Goal: Transaction & Acquisition: Purchase product/service

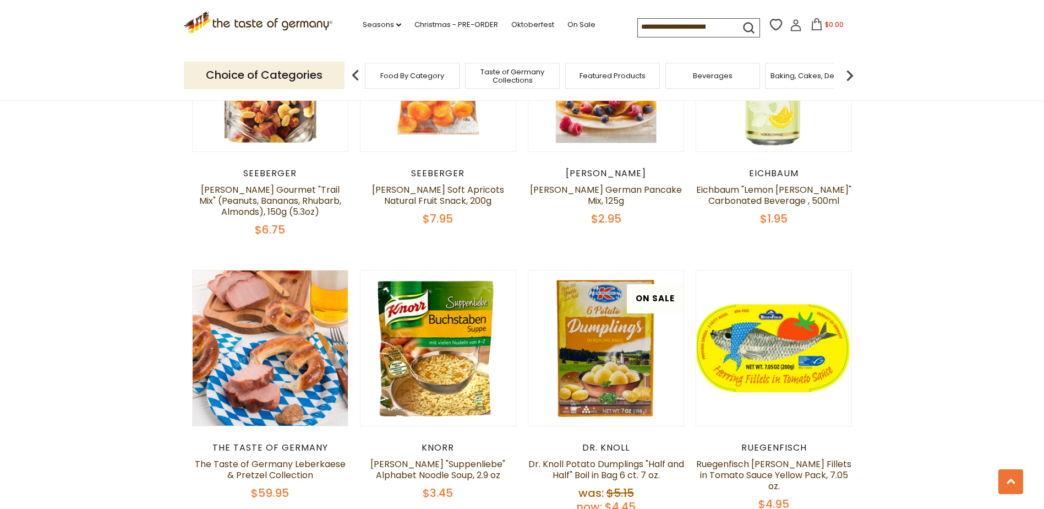
scroll to position [495, 0]
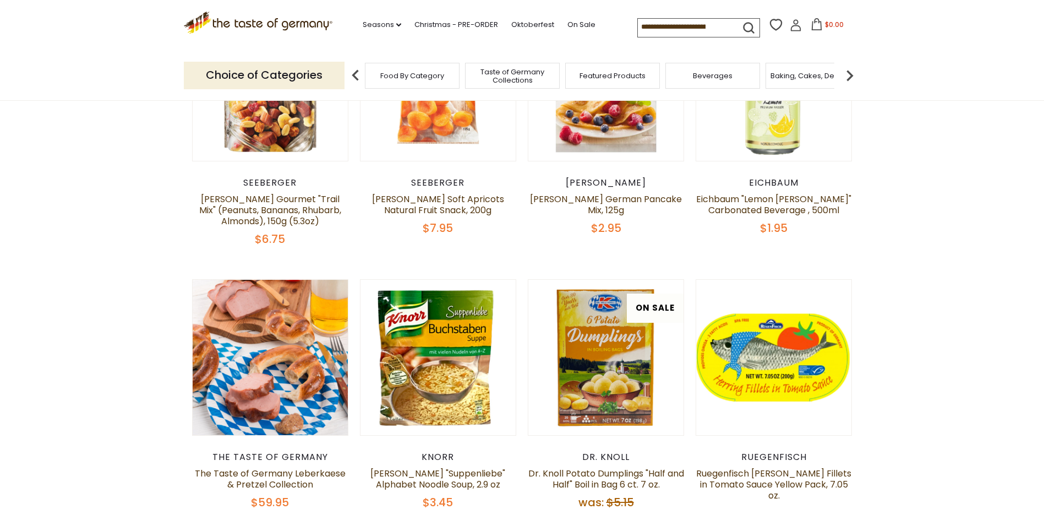
click at [721, 26] on input at bounding box center [684, 26] width 93 height 15
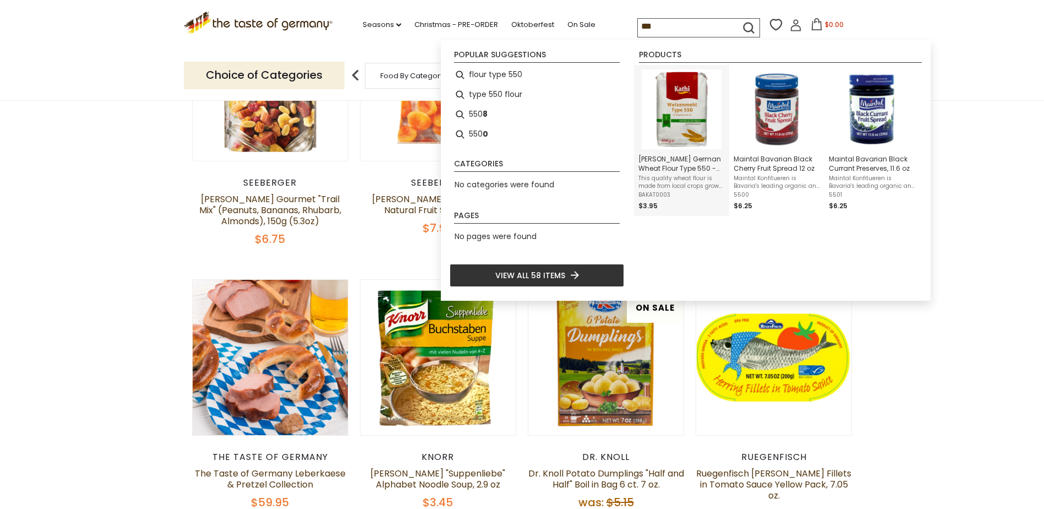
type input "***"
click at [694, 128] on img "Kathi German Wheat Flour Type 550 - 35 oz." at bounding box center [682, 109] width 80 height 80
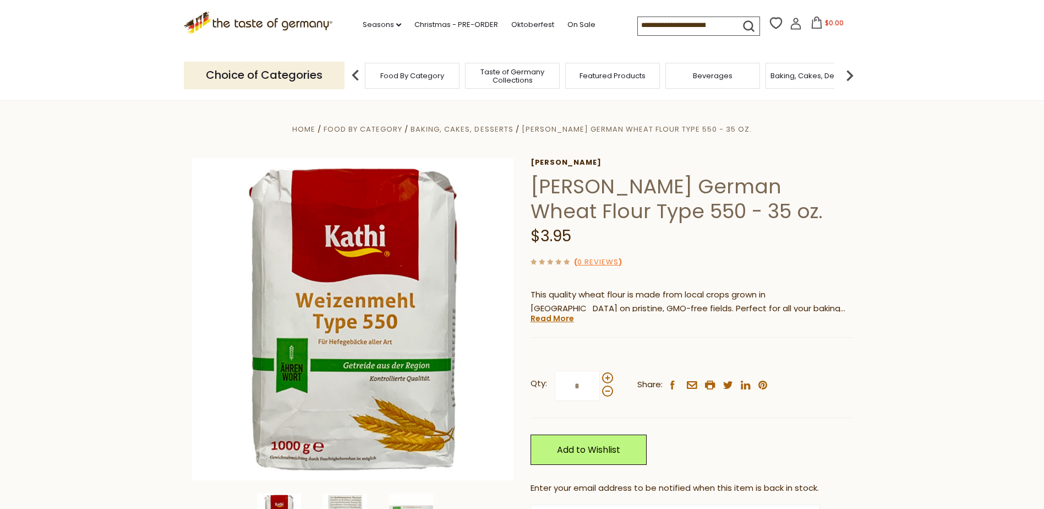
click at [729, 25] on input at bounding box center [684, 24] width 93 height 15
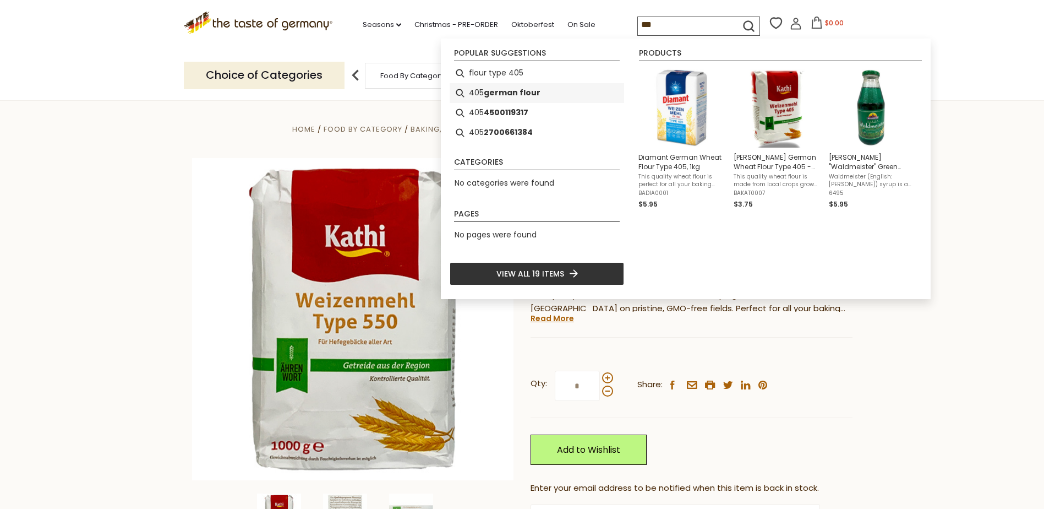
click at [520, 93] on b "german flour" at bounding box center [512, 92] width 57 height 13
type input "**********"
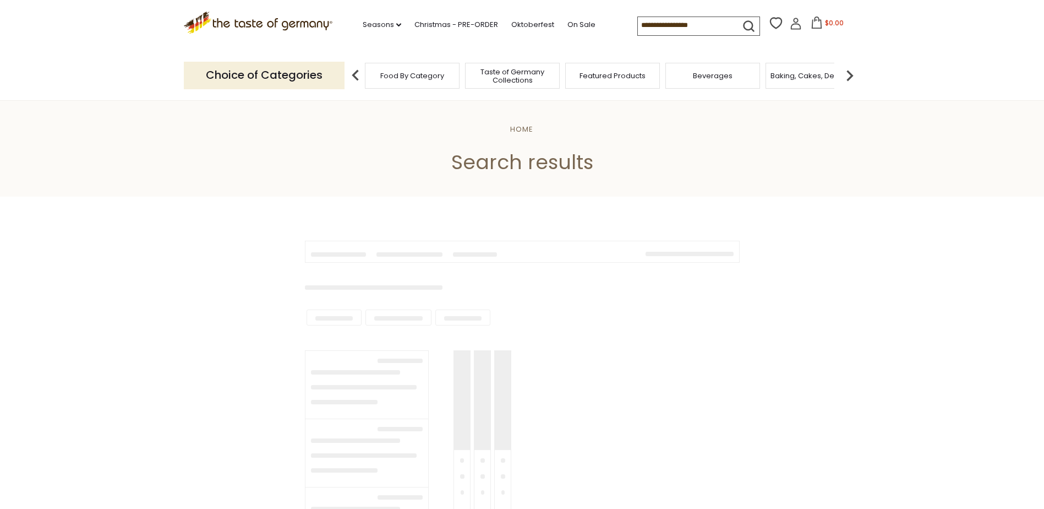
type input "**********"
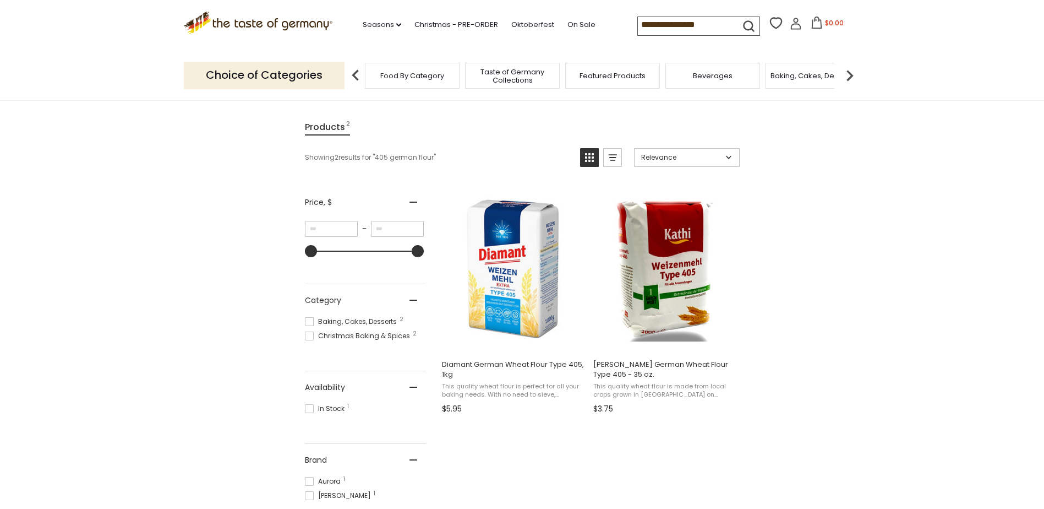
scroll to position [165, 0]
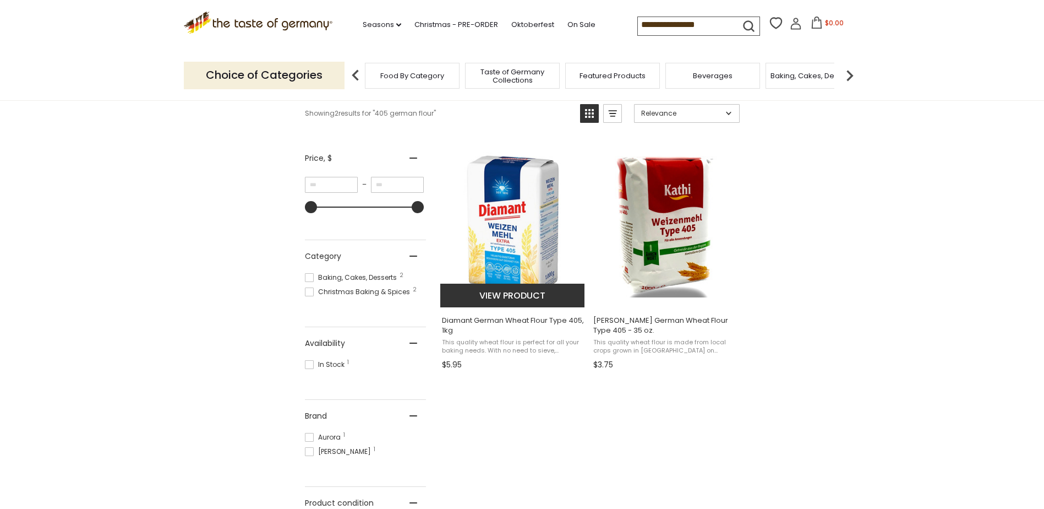
click at [510, 289] on button "View product" at bounding box center [512, 296] width 145 height 24
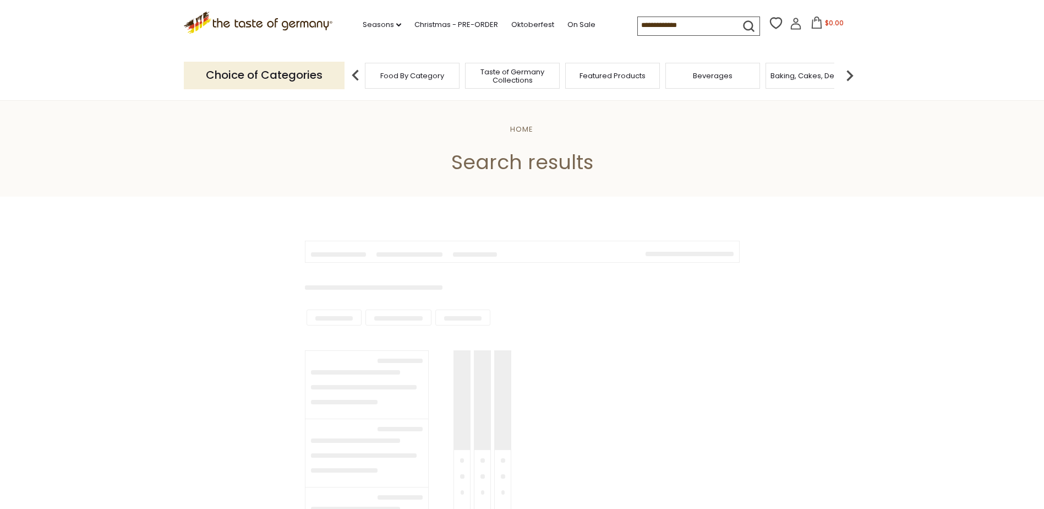
scroll to position [165, 0]
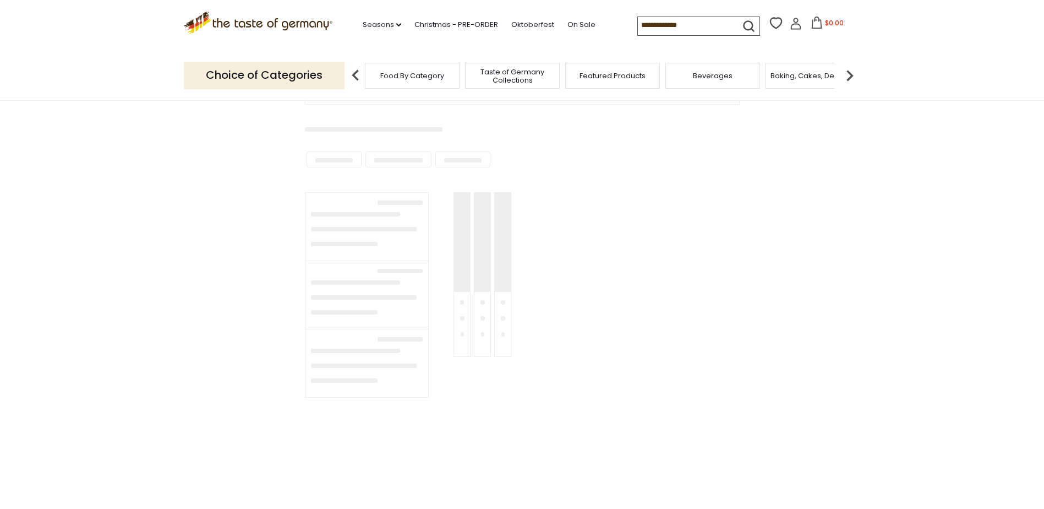
type input "**********"
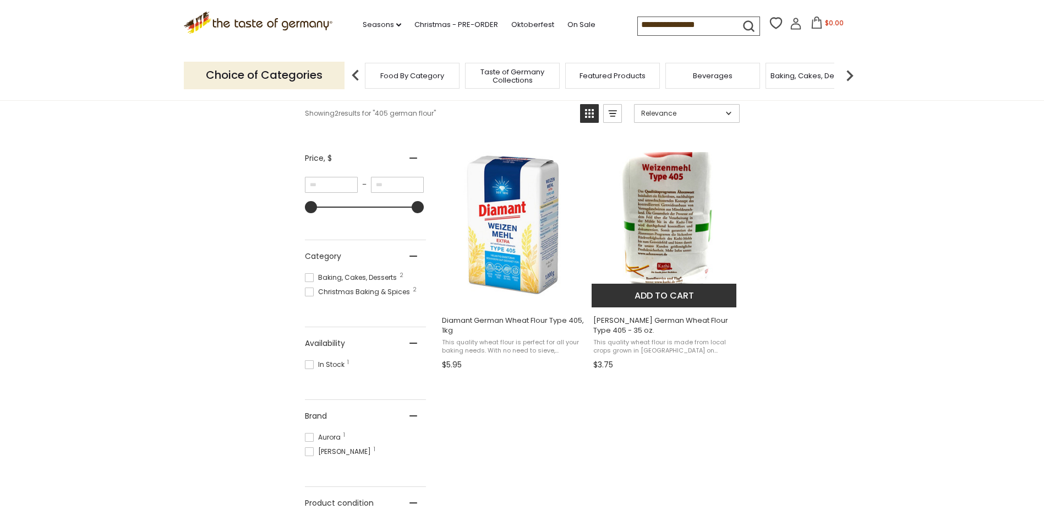
click at [667, 298] on button "Add to cart" at bounding box center [664, 296] width 145 height 24
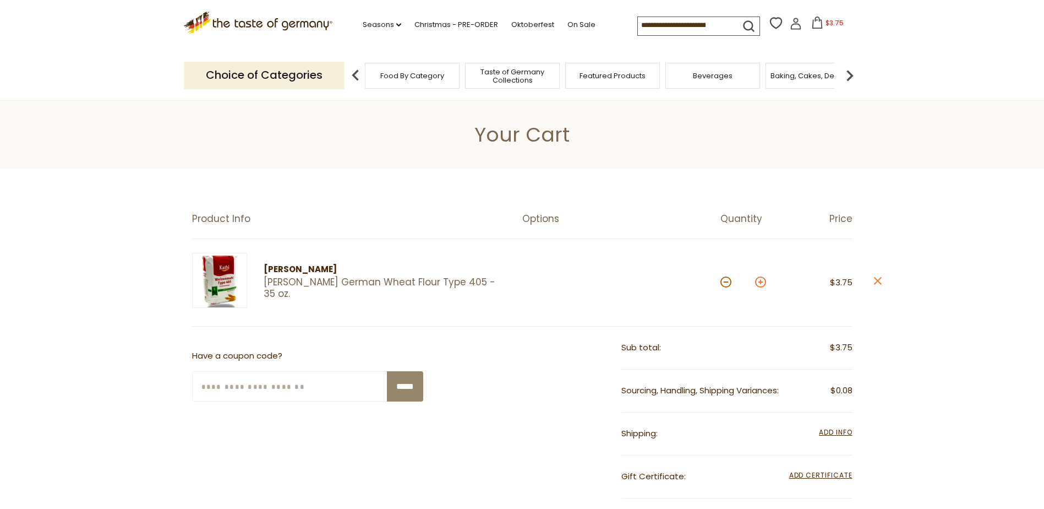
click at [759, 282] on button at bounding box center [760, 281] width 11 height 11
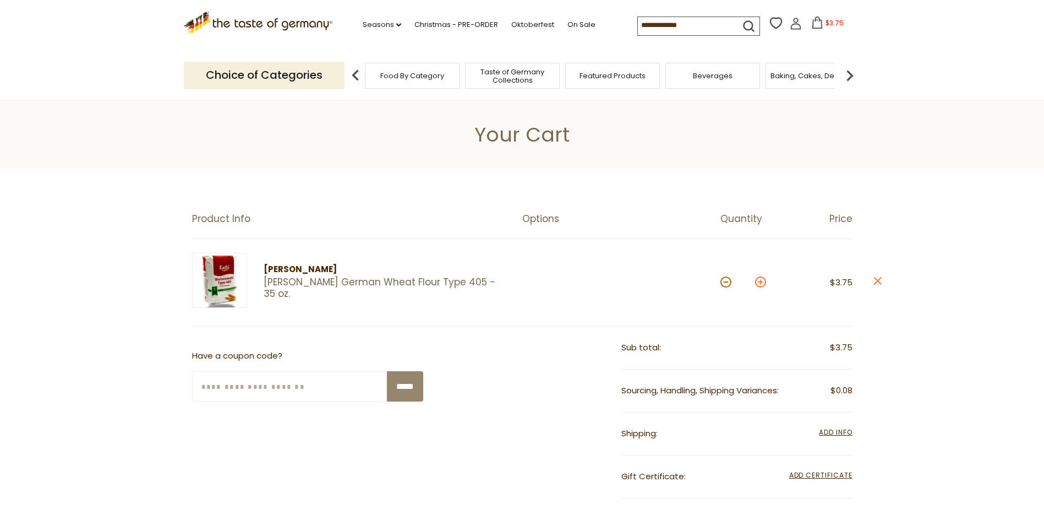
type input "*"
click at [760, 283] on section "**********" at bounding box center [522, 461] width 1044 height 584
click at [761, 284] on button at bounding box center [760, 281] width 11 height 11
type input "*"
click at [761, 285] on button at bounding box center [760, 281] width 11 height 11
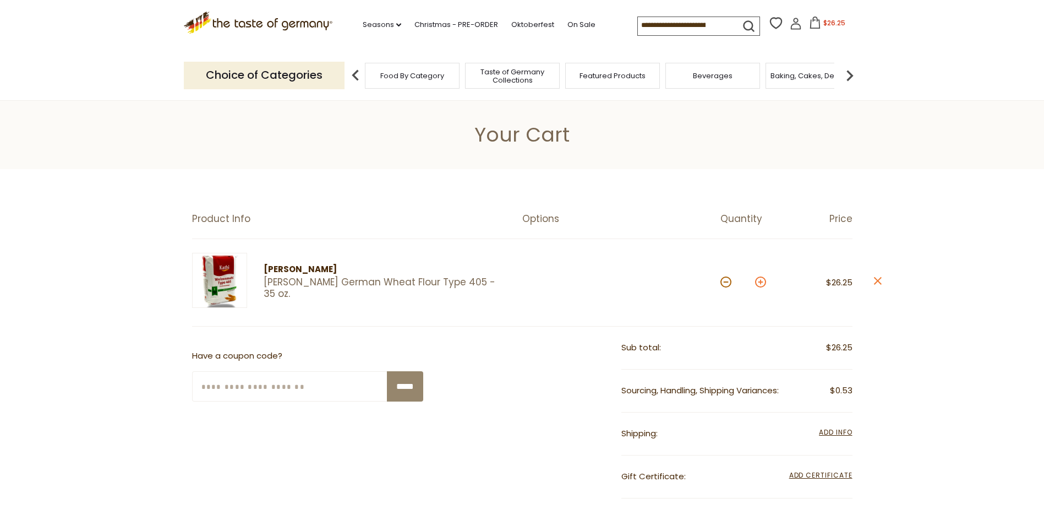
type input "*"
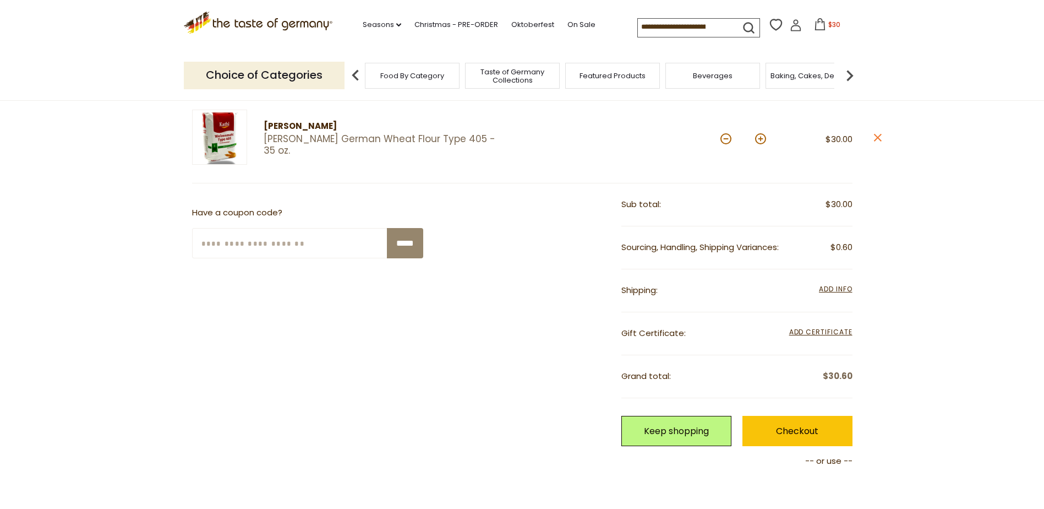
scroll to position [165, 0]
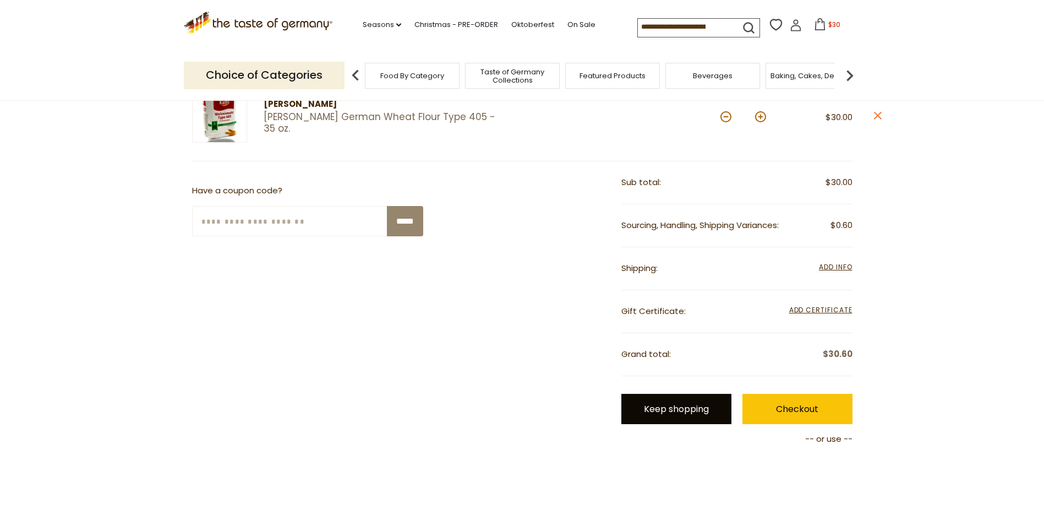
click at [685, 411] on link "Keep shopping" at bounding box center [677, 409] width 110 height 30
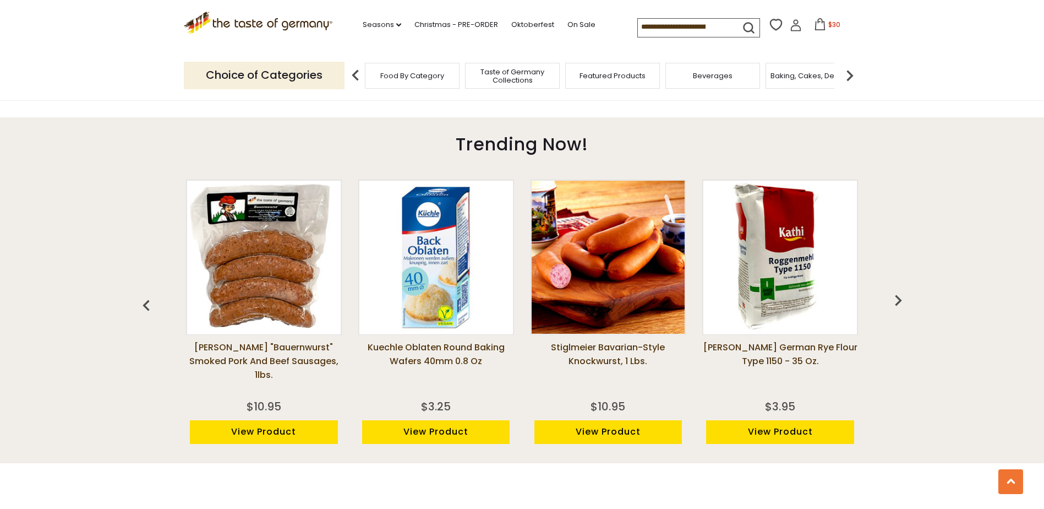
scroll to position [826, 0]
click at [901, 300] on img "button" at bounding box center [898, 299] width 22 height 22
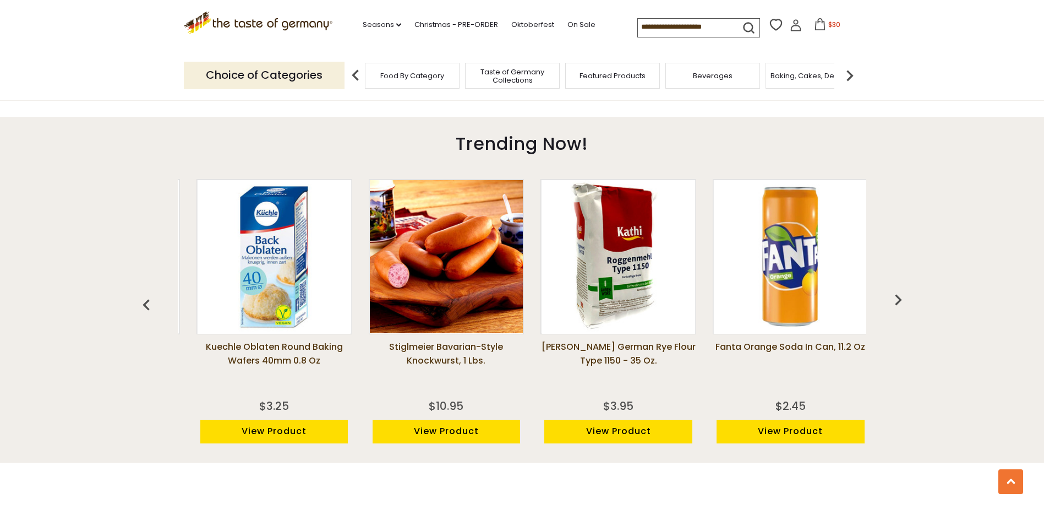
scroll to position [0, 172]
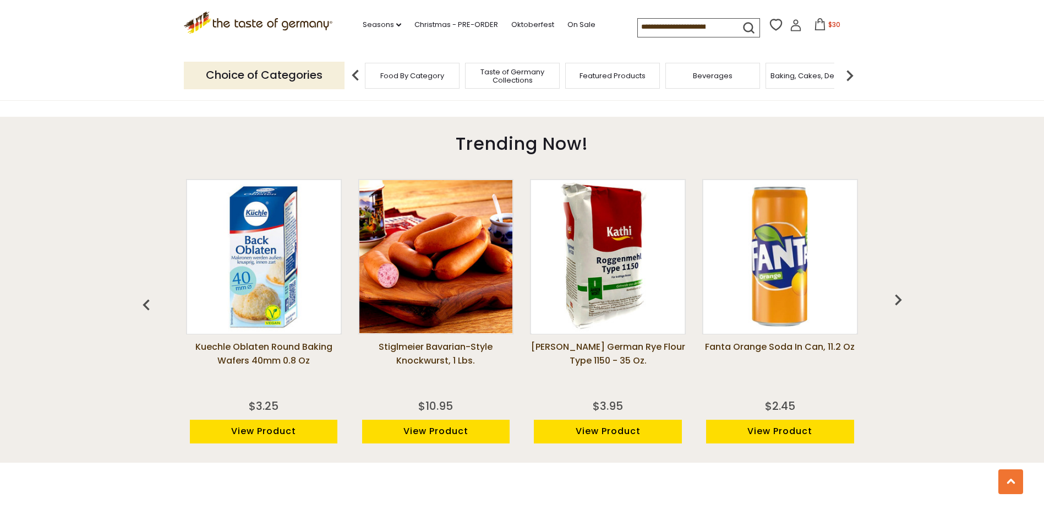
click at [898, 300] on img "button" at bounding box center [898, 299] width 22 height 22
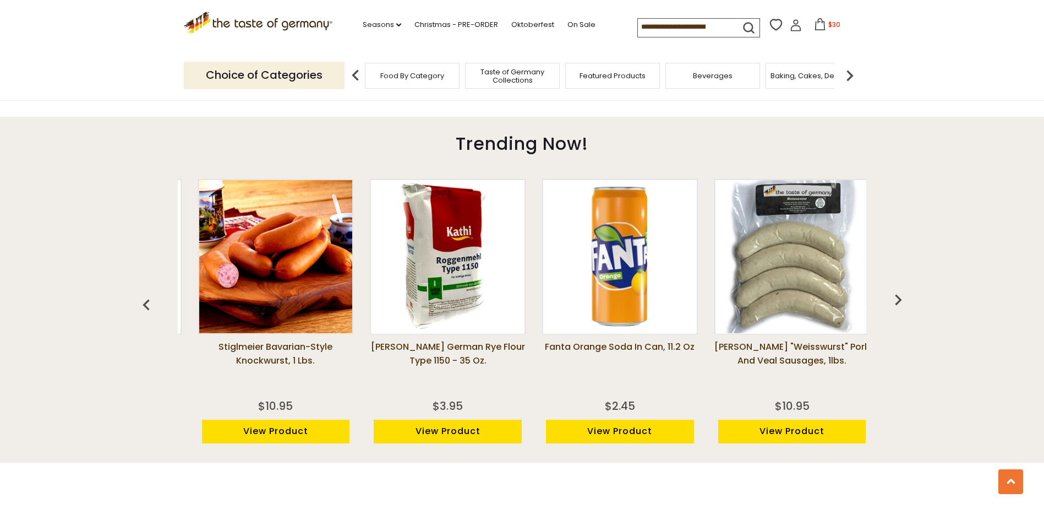
scroll to position [0, 345]
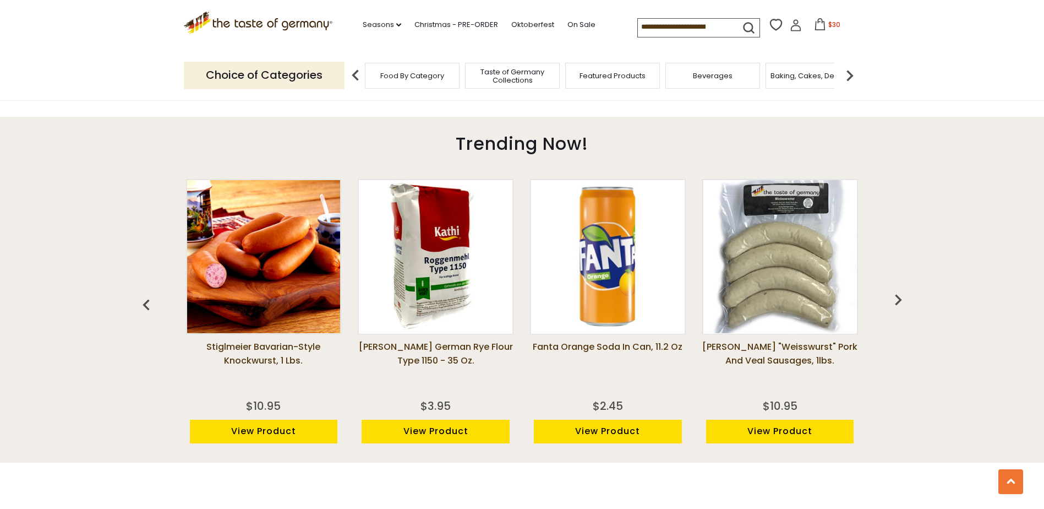
click at [898, 300] on img "button" at bounding box center [898, 299] width 22 height 22
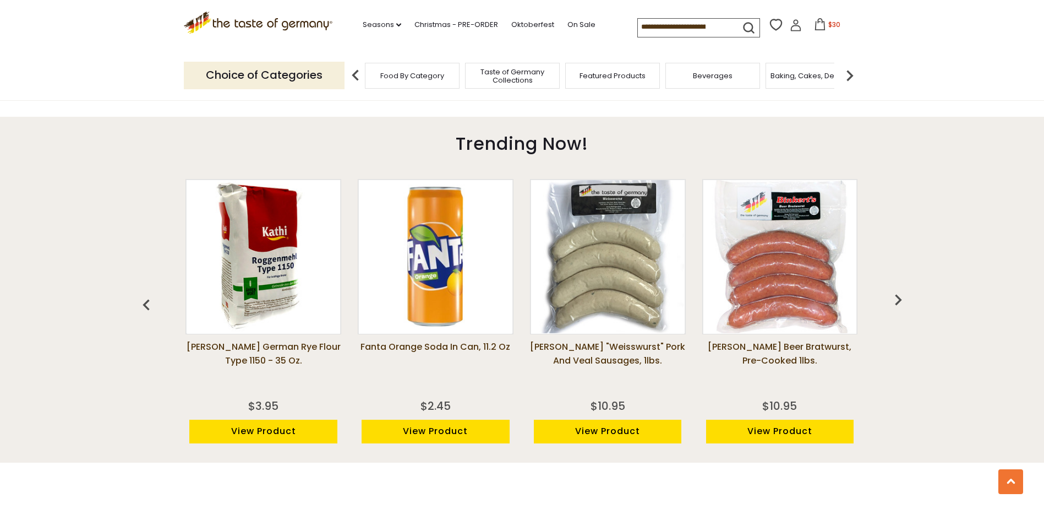
click at [898, 300] on img "button" at bounding box center [898, 299] width 22 height 22
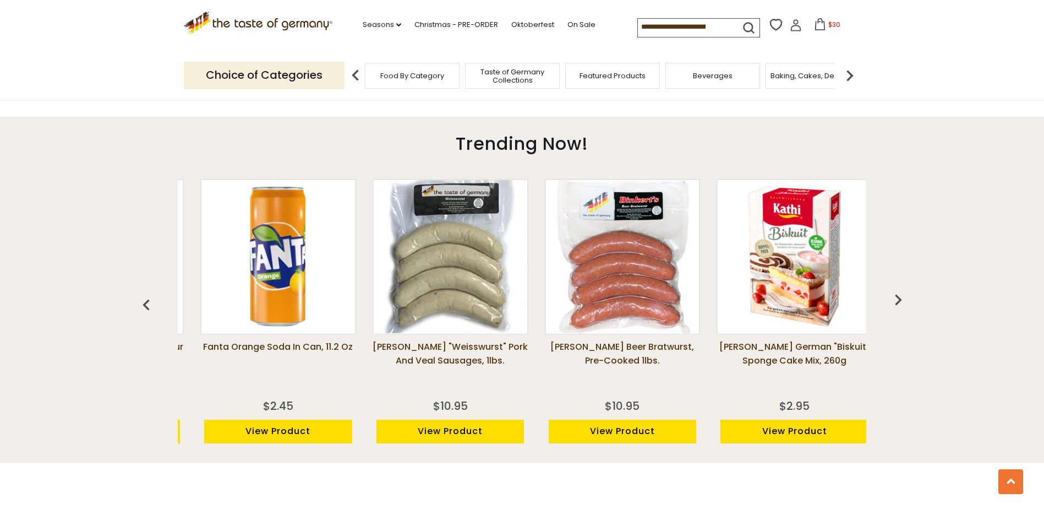
scroll to position [0, 689]
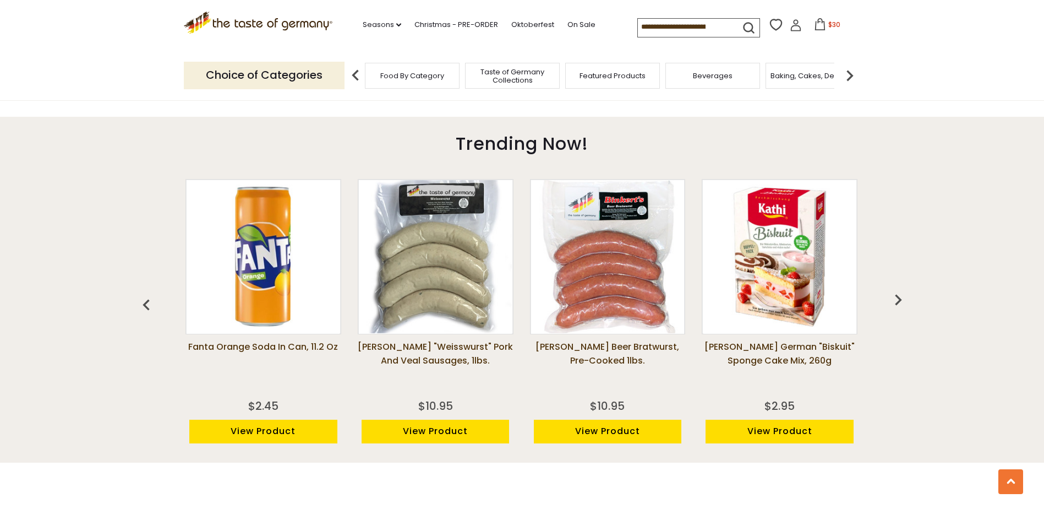
click at [898, 300] on img "button" at bounding box center [898, 299] width 22 height 22
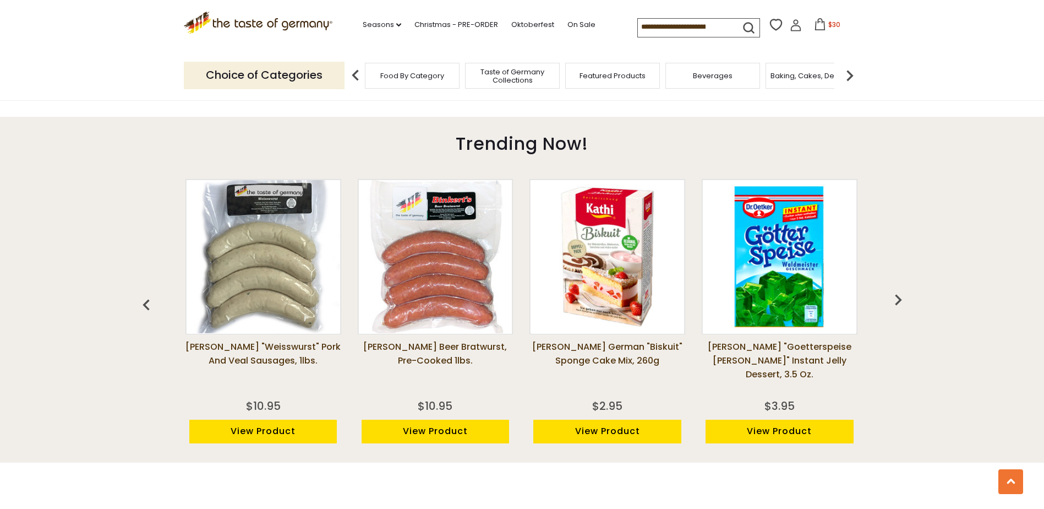
click at [898, 300] on img "button" at bounding box center [898, 299] width 22 height 22
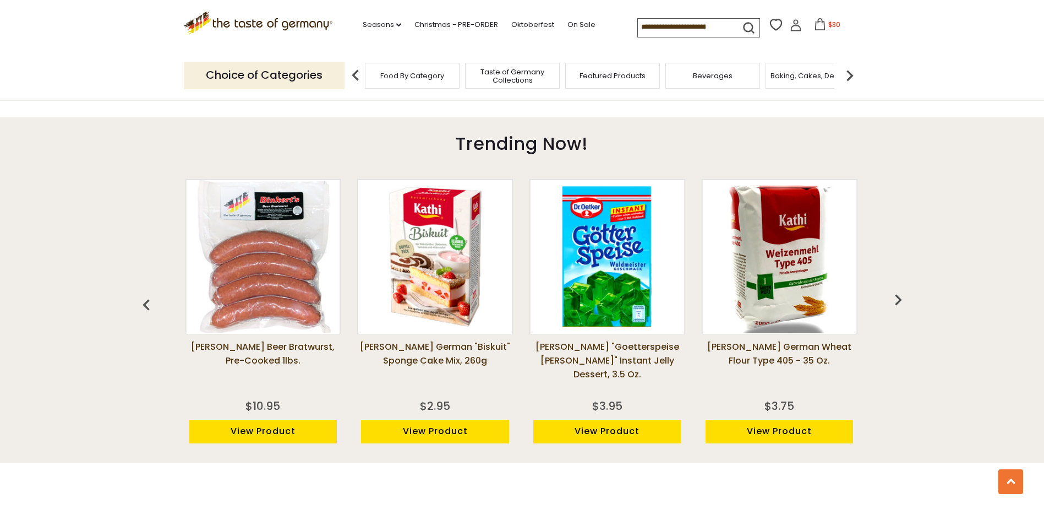
click at [898, 300] on img "button" at bounding box center [898, 299] width 22 height 22
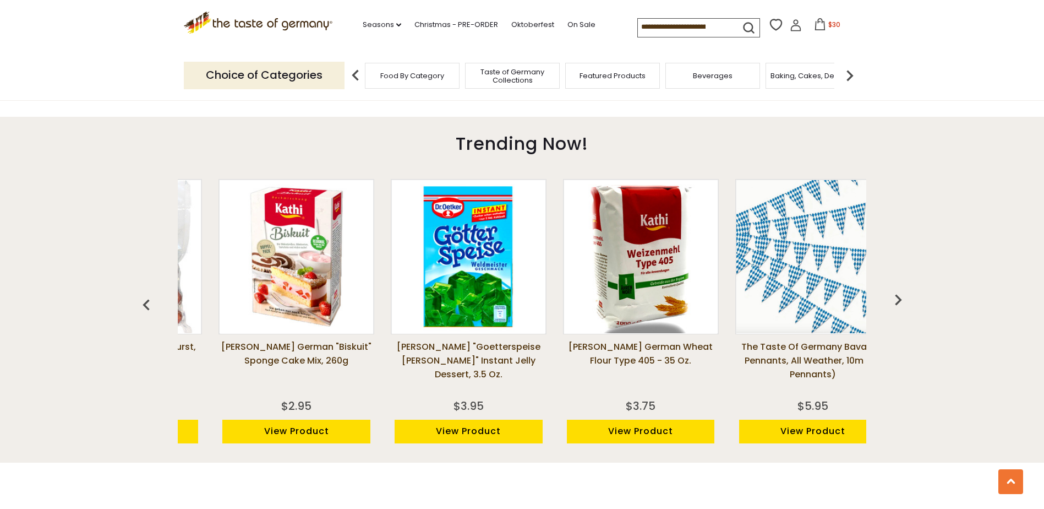
scroll to position [0, 1206]
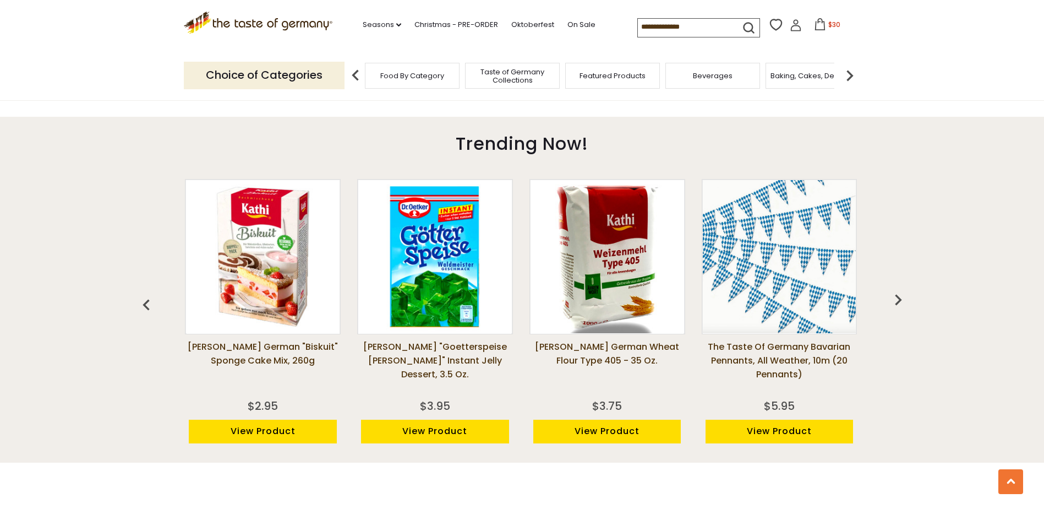
click at [898, 300] on img "button" at bounding box center [898, 299] width 22 height 22
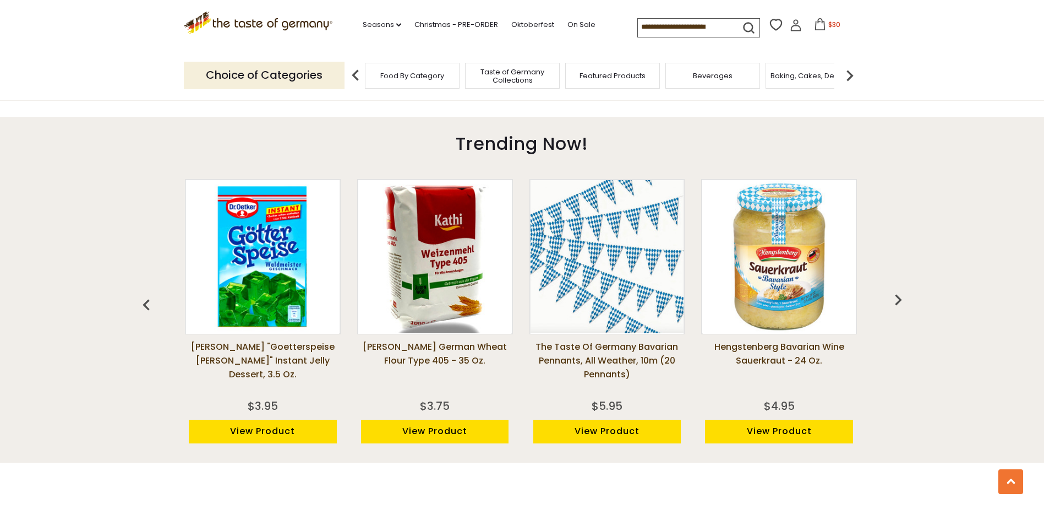
click at [898, 300] on img "button" at bounding box center [898, 299] width 22 height 22
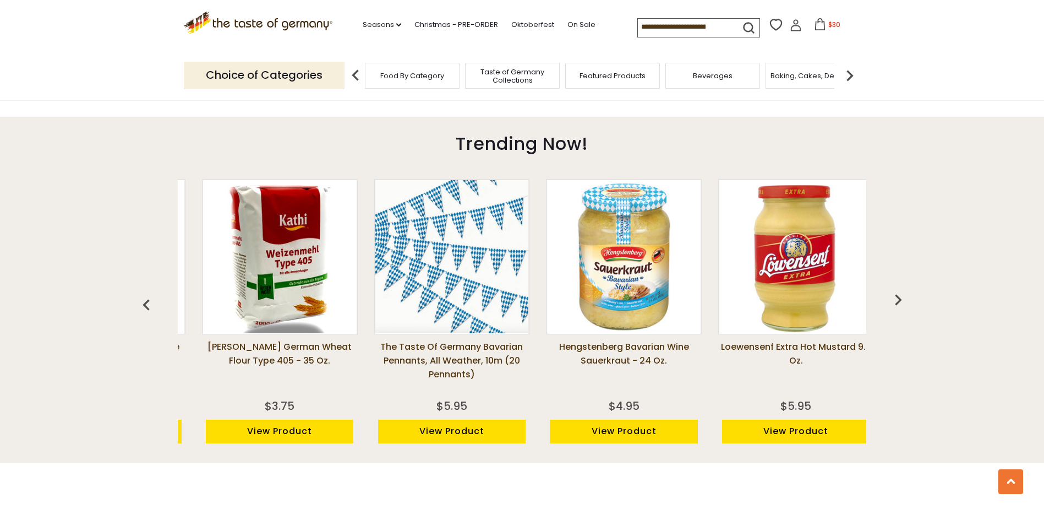
scroll to position [0, 1551]
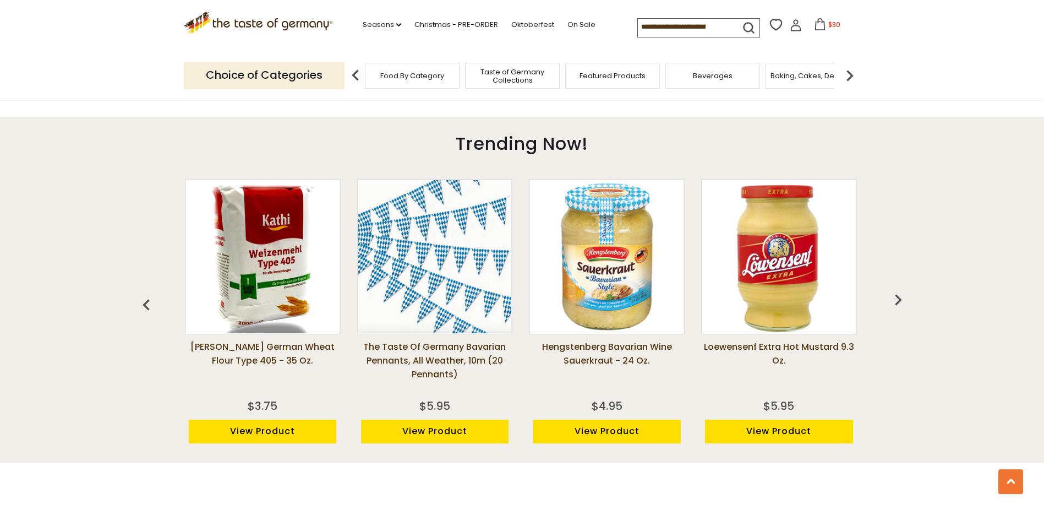
click at [898, 300] on img "button" at bounding box center [898, 299] width 22 height 22
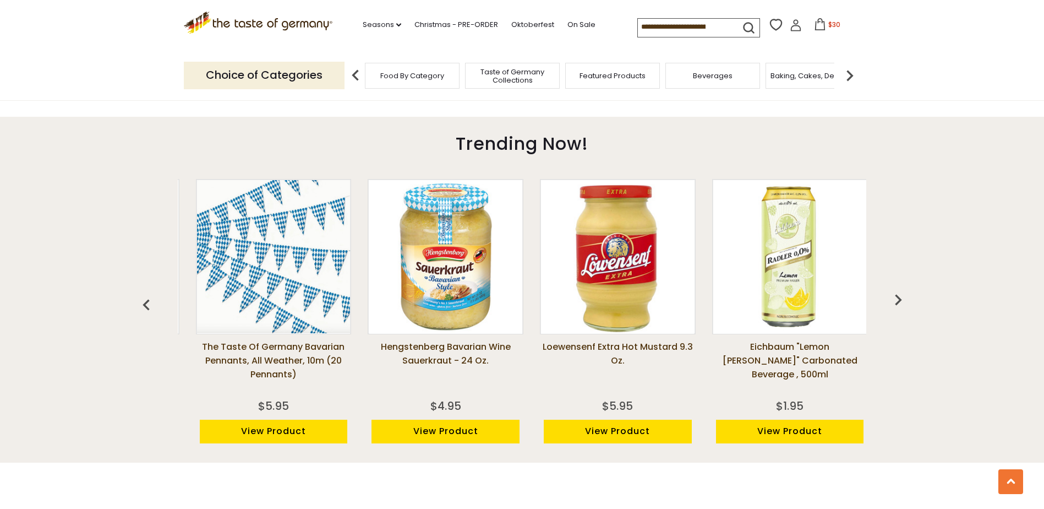
scroll to position [0, 1723]
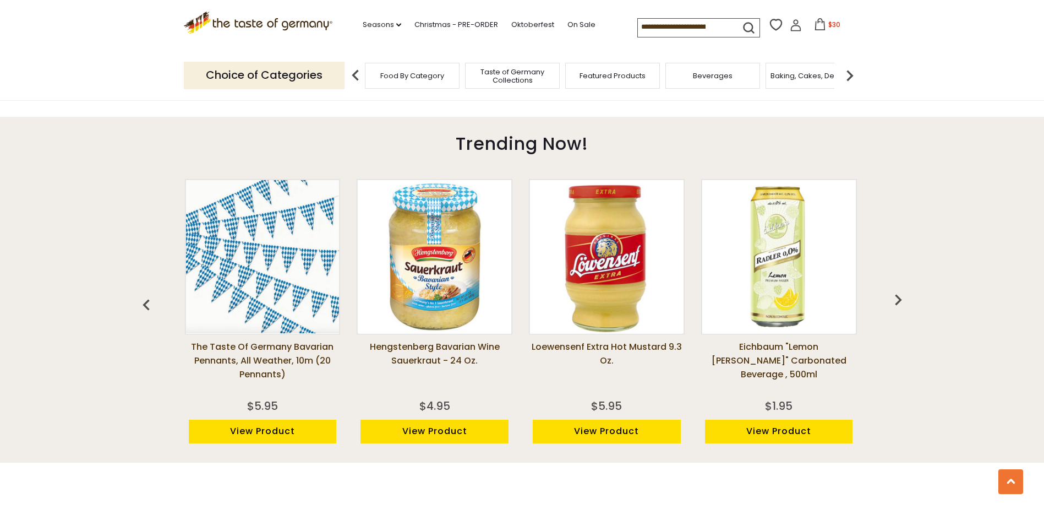
click at [898, 300] on img "button" at bounding box center [898, 299] width 22 height 22
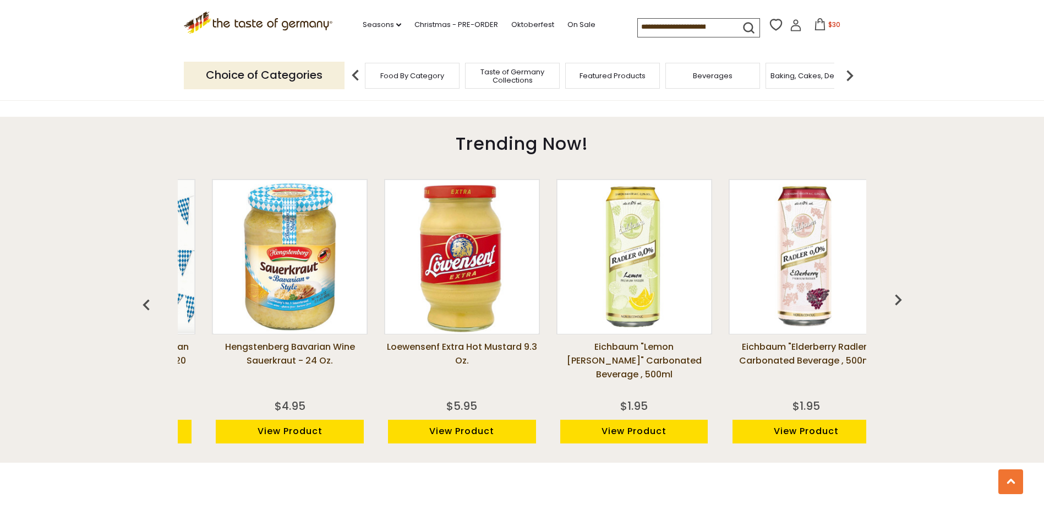
scroll to position [0, 1894]
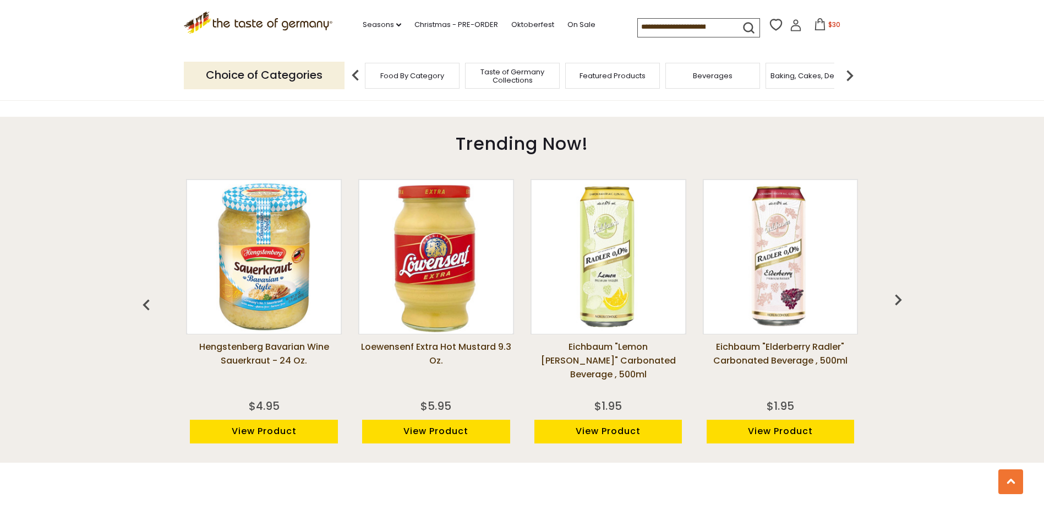
click at [898, 300] on img "button" at bounding box center [898, 299] width 22 height 22
click at [900, 299] on img "button" at bounding box center [898, 299] width 22 height 22
click at [894, 299] on img "button" at bounding box center [898, 299] width 22 height 22
click at [899, 299] on img "button" at bounding box center [898, 299] width 22 height 22
click at [901, 299] on img "button" at bounding box center [898, 299] width 22 height 22
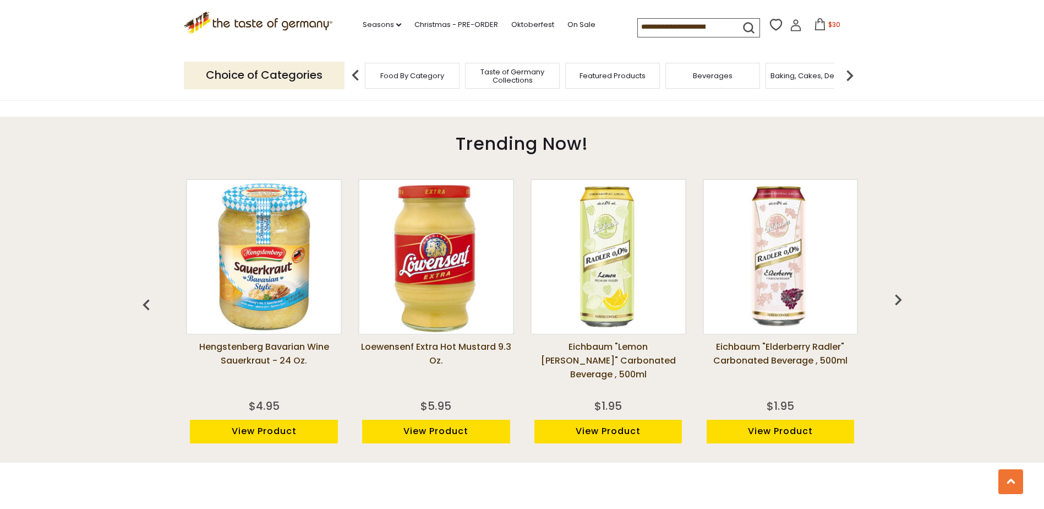
click at [901, 299] on img "button" at bounding box center [898, 299] width 22 height 22
click at [144, 306] on img "button" at bounding box center [146, 305] width 22 height 22
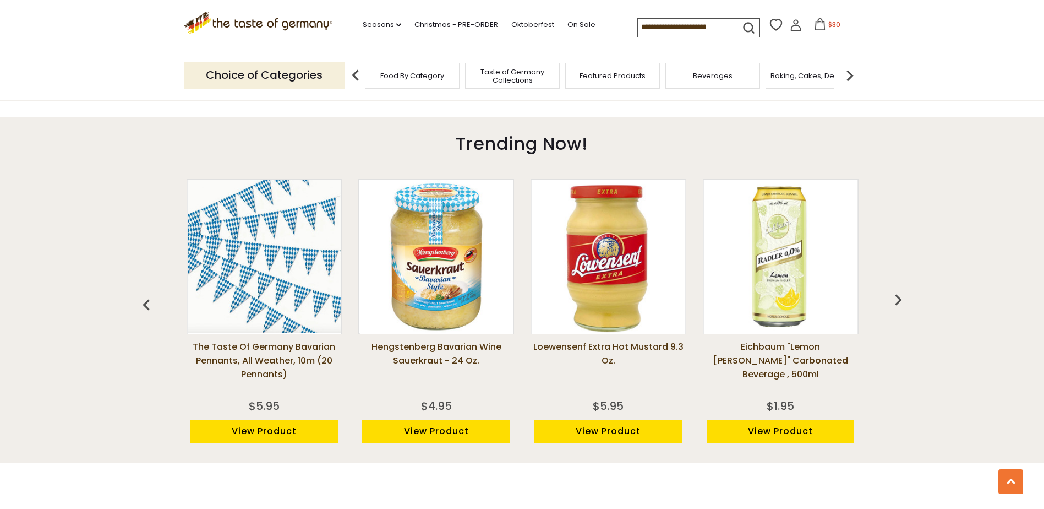
click at [145, 304] on img "button" at bounding box center [146, 305] width 22 height 22
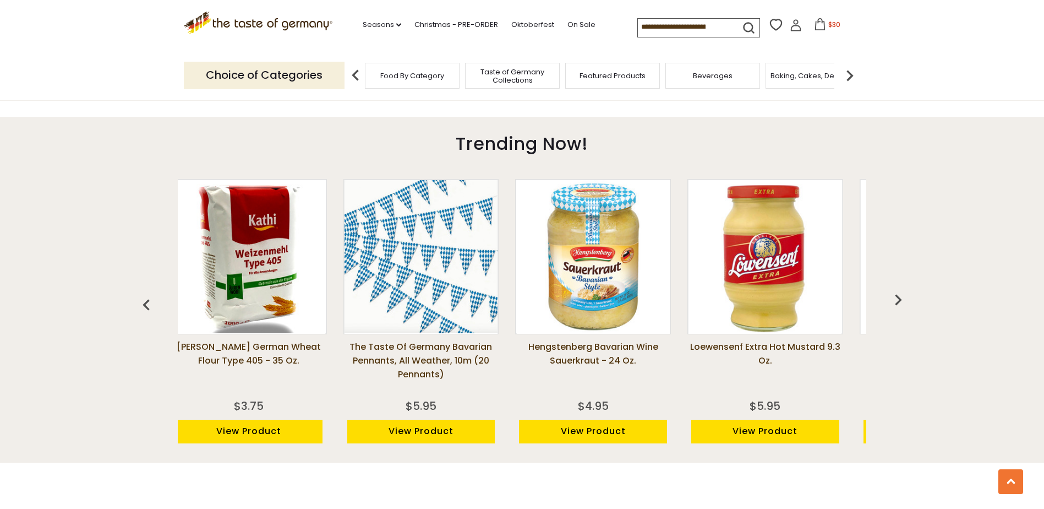
scroll to position [0, 1549]
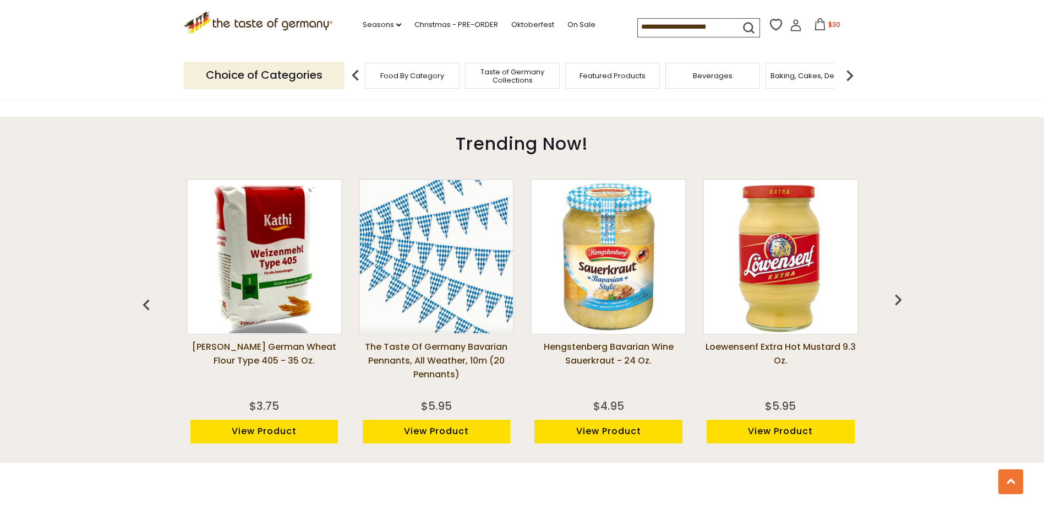
click at [899, 301] on img "button" at bounding box center [898, 299] width 22 height 22
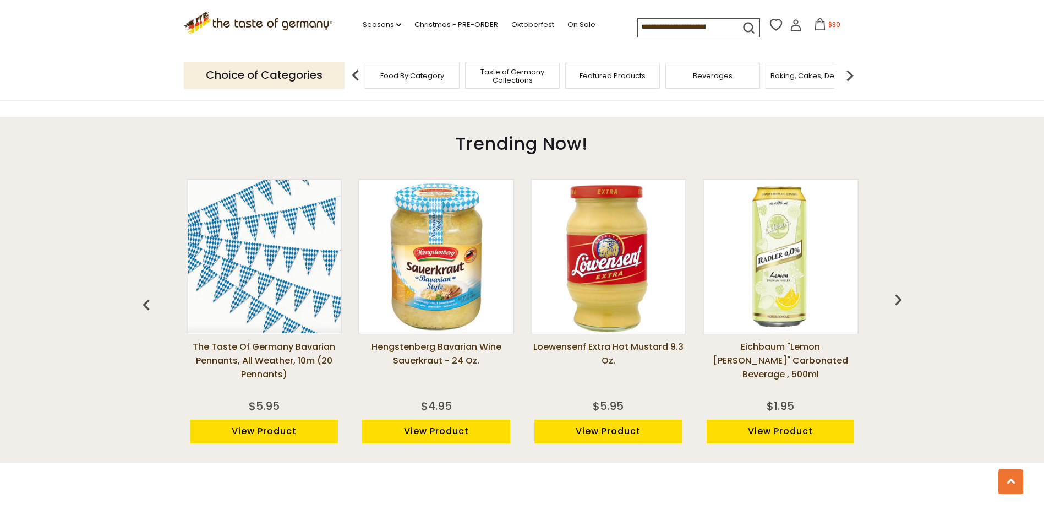
click at [899, 300] on img "button" at bounding box center [898, 299] width 22 height 22
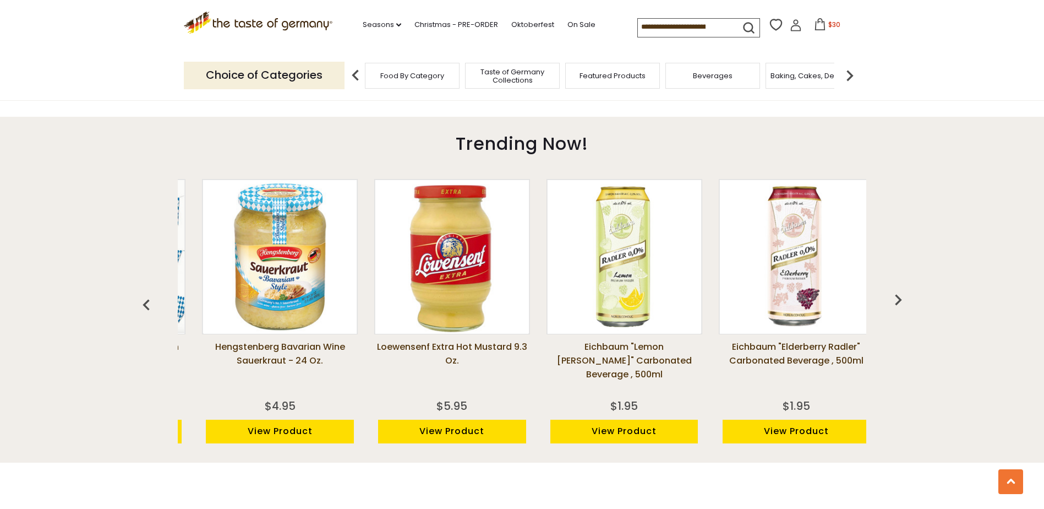
scroll to position [0, 1894]
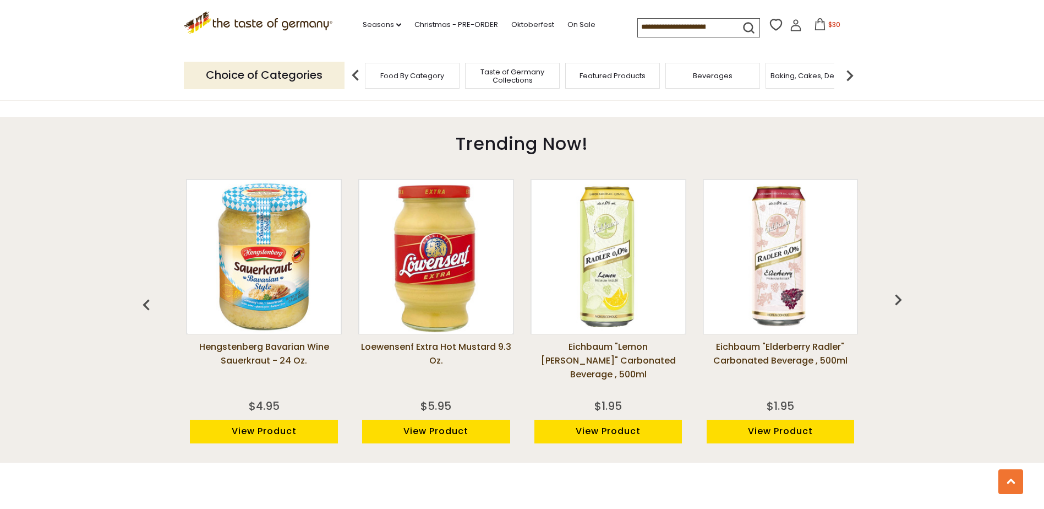
click at [899, 300] on img "button" at bounding box center [898, 299] width 22 height 22
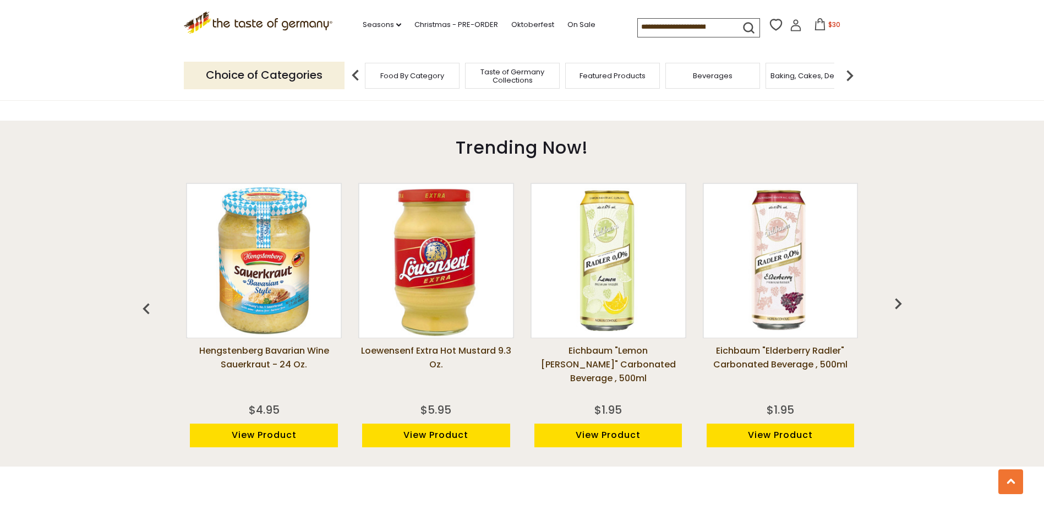
click at [144, 309] on img "button" at bounding box center [146, 309] width 22 height 22
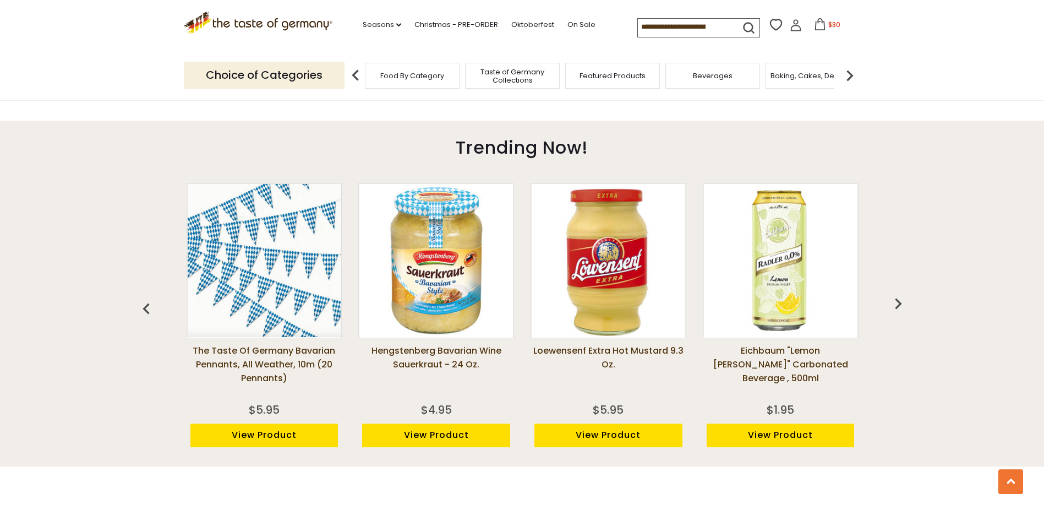
click at [145, 307] on img "button" at bounding box center [146, 309] width 22 height 22
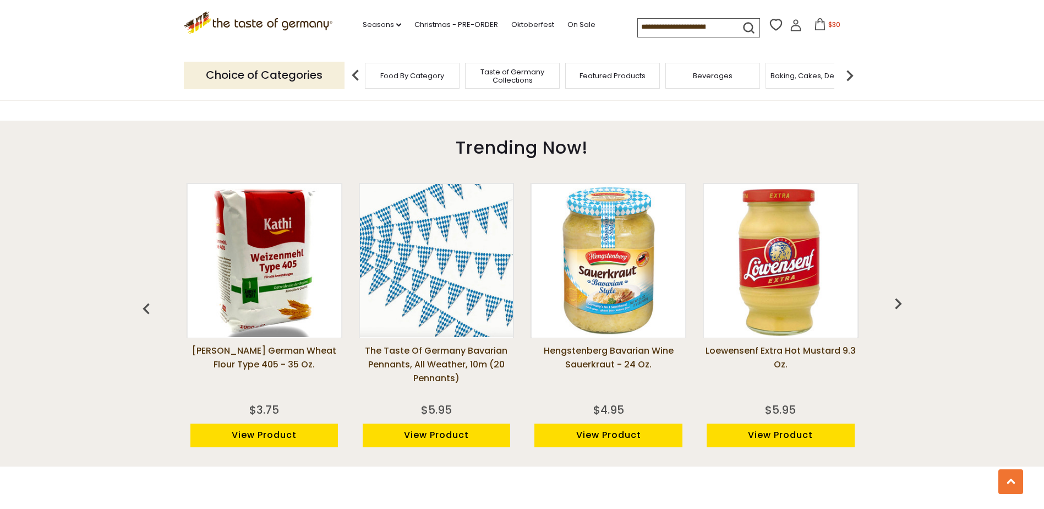
click at [145, 307] on img "button" at bounding box center [146, 309] width 22 height 22
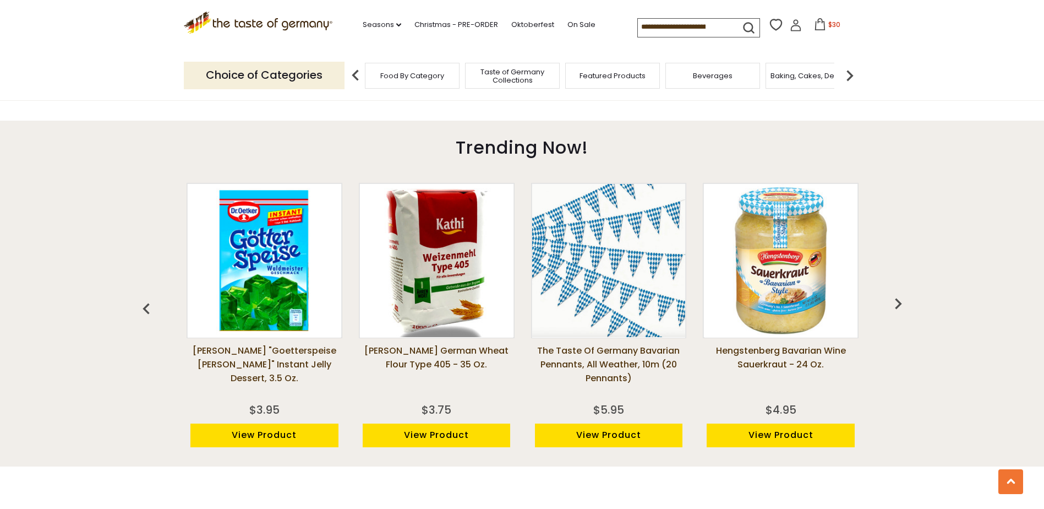
click at [145, 307] on img "button" at bounding box center [146, 309] width 22 height 22
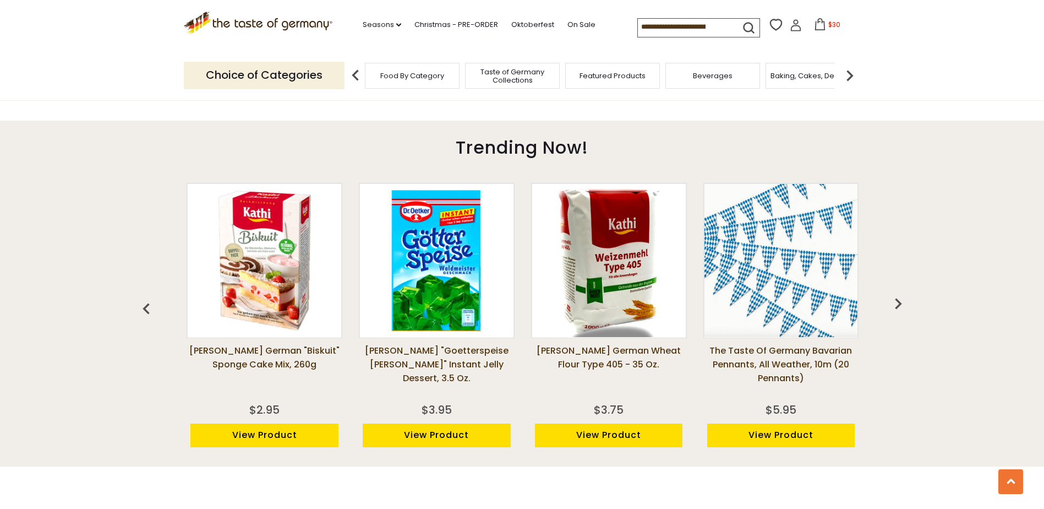
click at [145, 307] on img "button" at bounding box center [146, 309] width 22 height 22
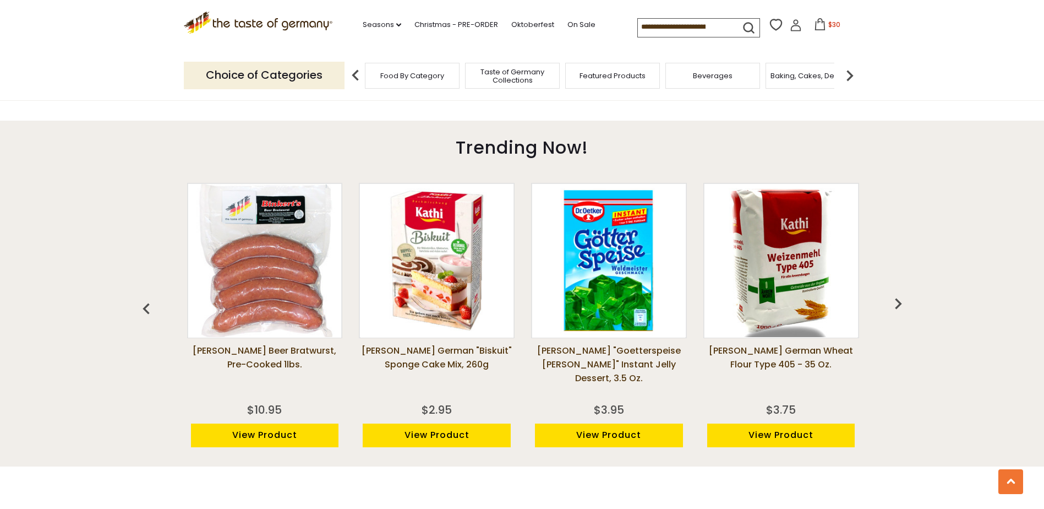
click at [145, 307] on img "button" at bounding box center [146, 309] width 22 height 22
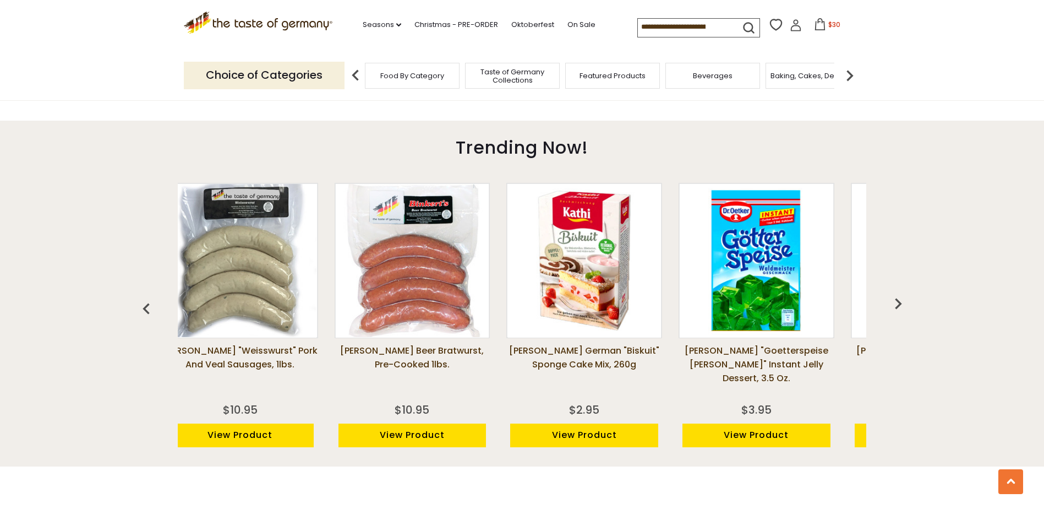
click at [145, 307] on img "button" at bounding box center [146, 309] width 22 height 22
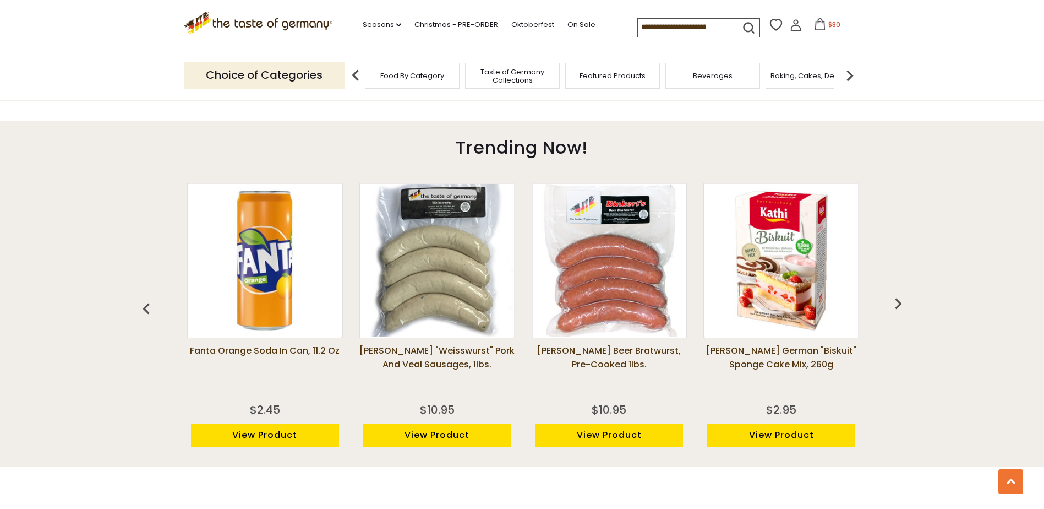
click at [145, 307] on img "button" at bounding box center [146, 309] width 22 height 22
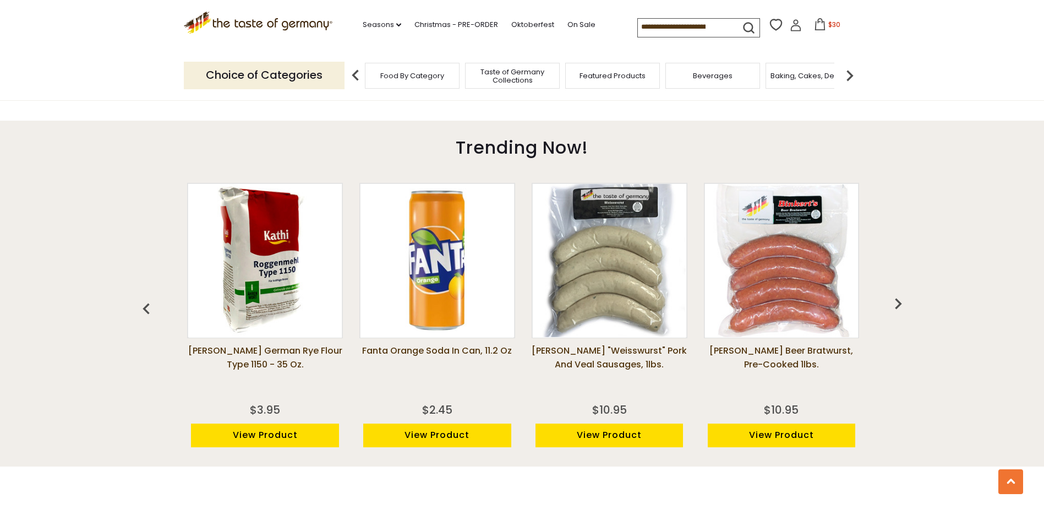
click at [145, 307] on img "button" at bounding box center [146, 309] width 22 height 22
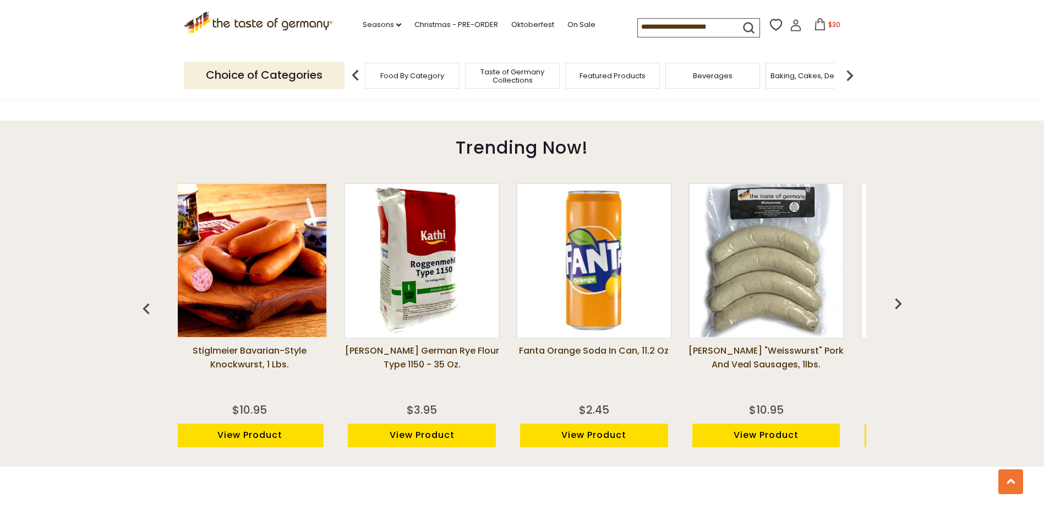
click at [145, 307] on img "button" at bounding box center [146, 309] width 22 height 22
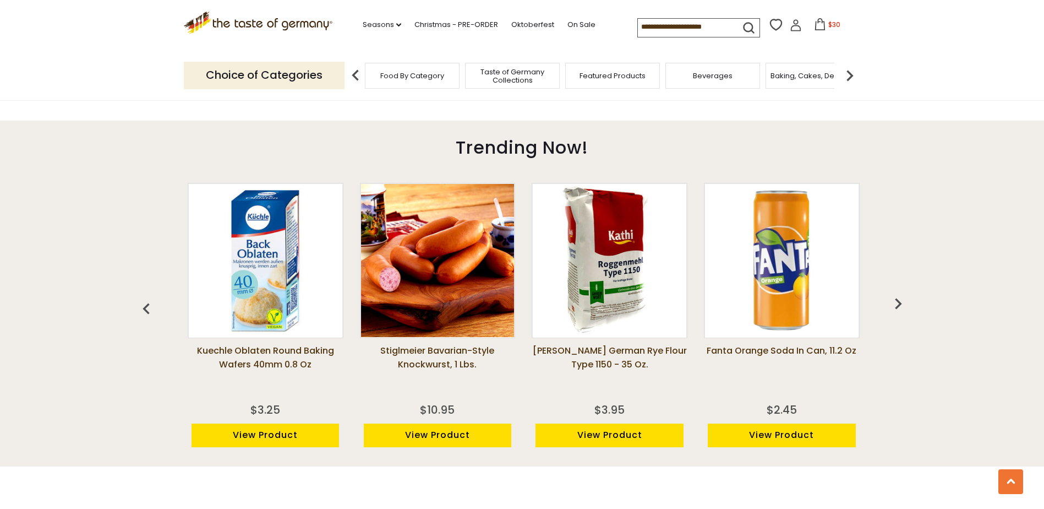
click at [145, 307] on img "button" at bounding box center [146, 309] width 22 height 22
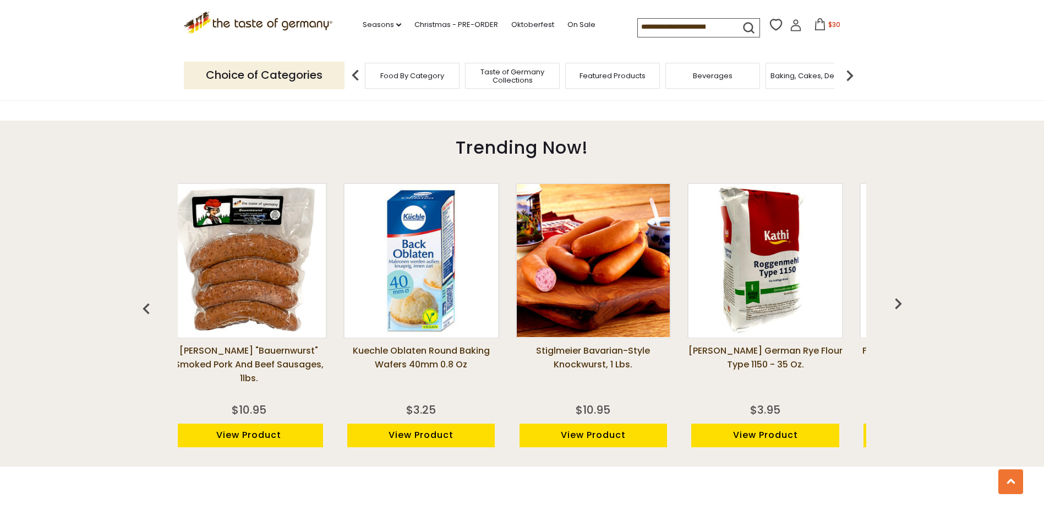
scroll to position [0, 0]
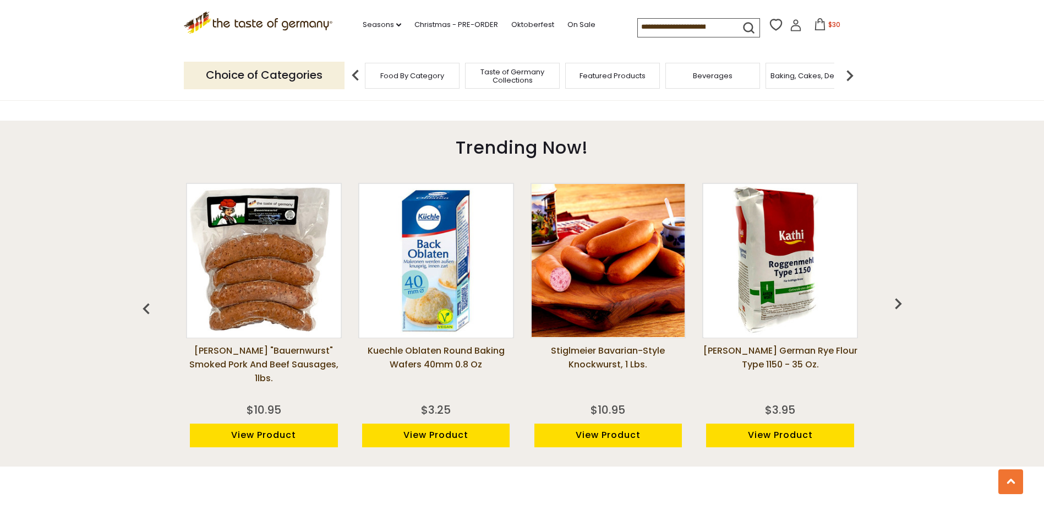
click at [145, 307] on img "button" at bounding box center [146, 309] width 22 height 22
click at [146, 309] on img "button" at bounding box center [146, 309] width 22 height 22
click at [412, 75] on span "Food By Category" at bounding box center [412, 76] width 64 height 8
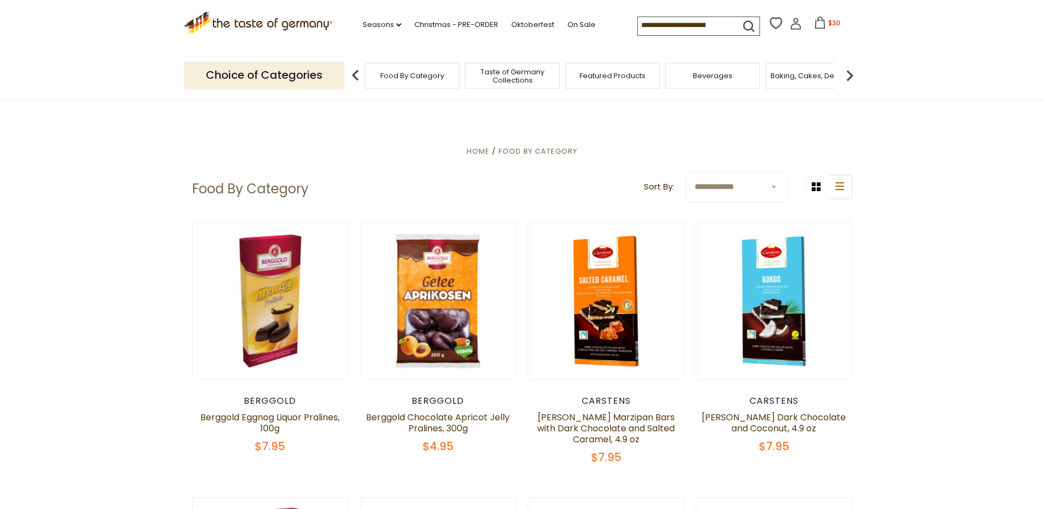
click at [654, 26] on input at bounding box center [684, 24] width 93 height 15
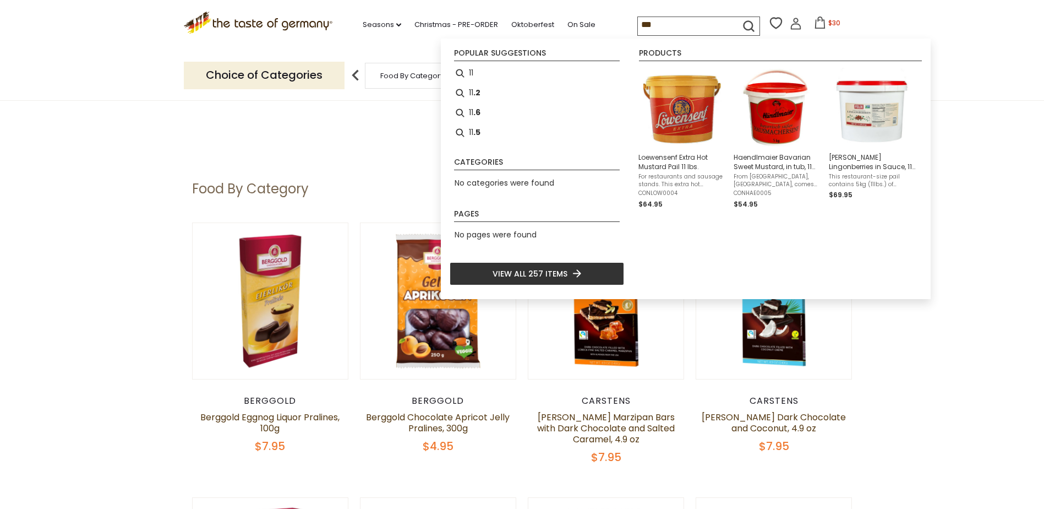
type input "****"
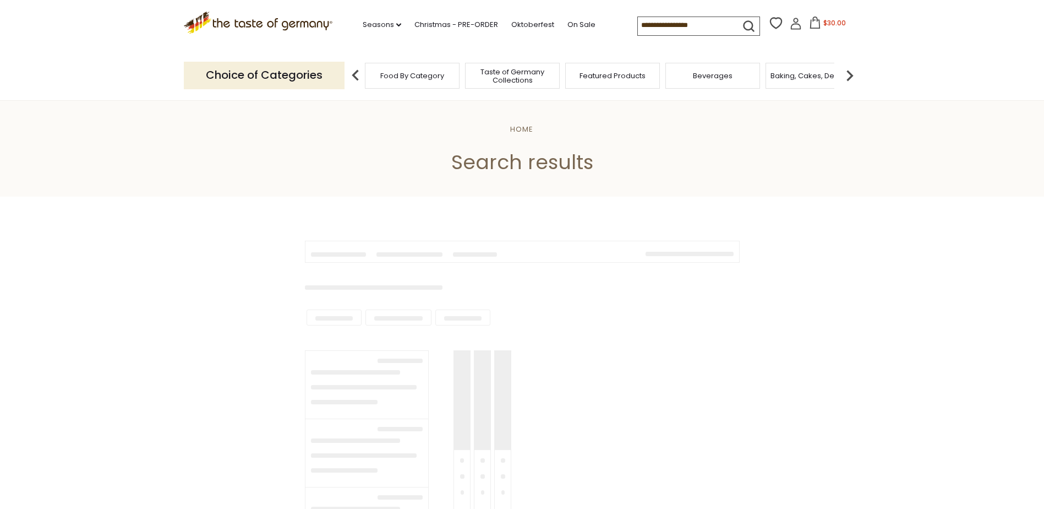
type input "****"
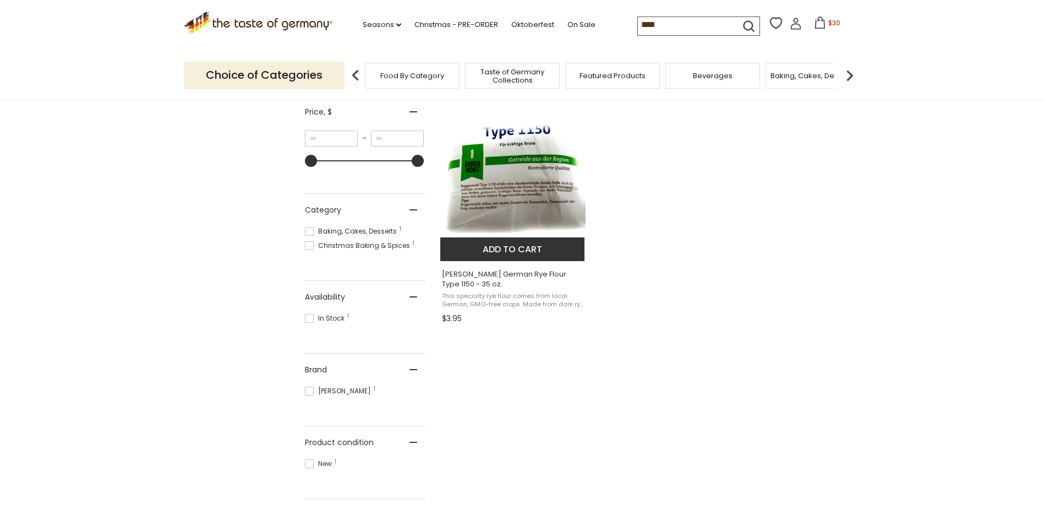
scroll to position [220, 0]
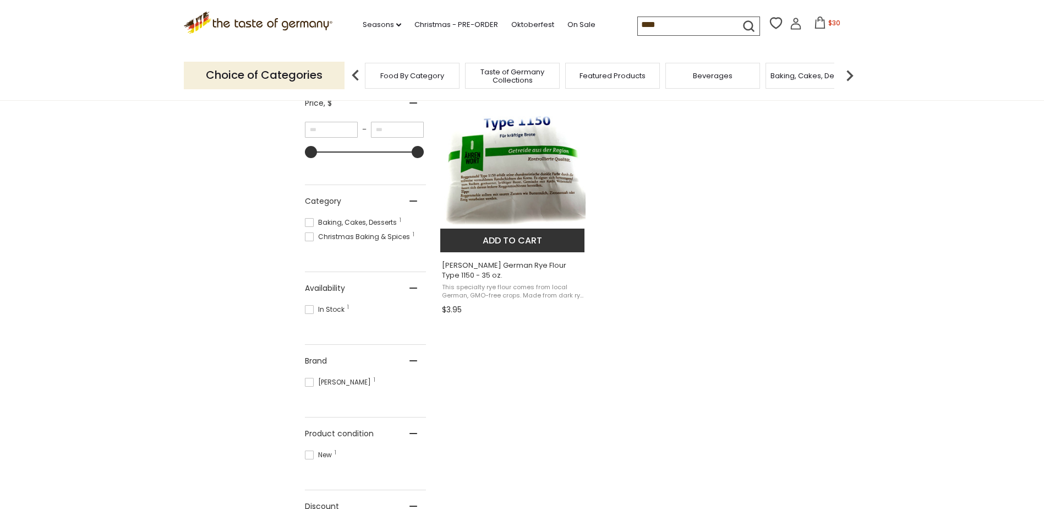
click at [502, 236] on button "Add to cart" at bounding box center [512, 240] width 145 height 24
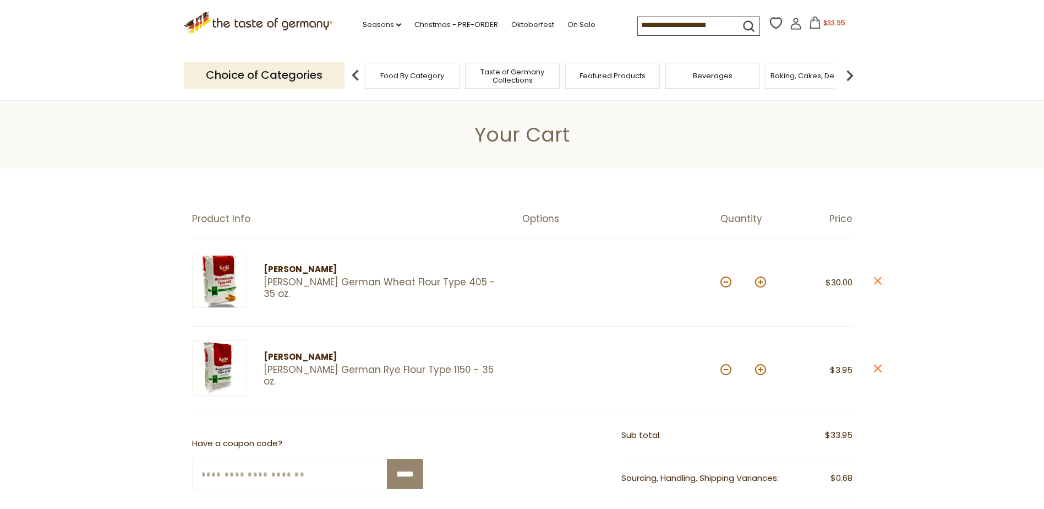
click at [726, 283] on button at bounding box center [726, 281] width 11 height 11
type input "*"
click at [724, 284] on section "Product Info Options Quantity [PERSON_NAME] [PERSON_NAME] German Wheat Flour Ty…" at bounding box center [522, 498] width 1044 height 659
click at [725, 283] on button at bounding box center [726, 281] width 11 height 11
type input "*"
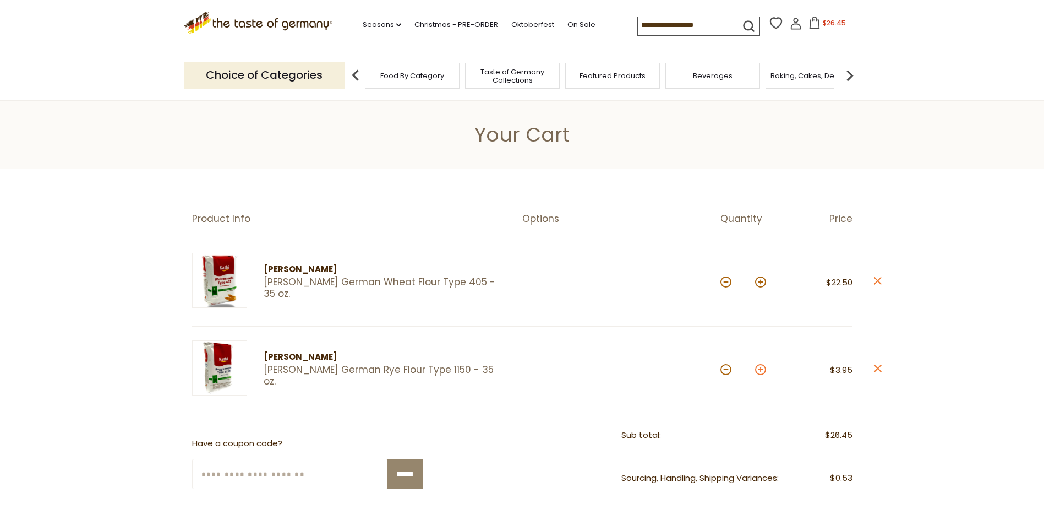
click at [760, 370] on button at bounding box center [760, 369] width 11 height 11
type input "*"
click at [758, 284] on button at bounding box center [760, 281] width 11 height 11
type input "*"
click at [761, 284] on section "Product Info Options Quantity Price Kathi Kathi German Wheat Flour Type 405 - 3…" at bounding box center [522, 505] width 1044 height 672
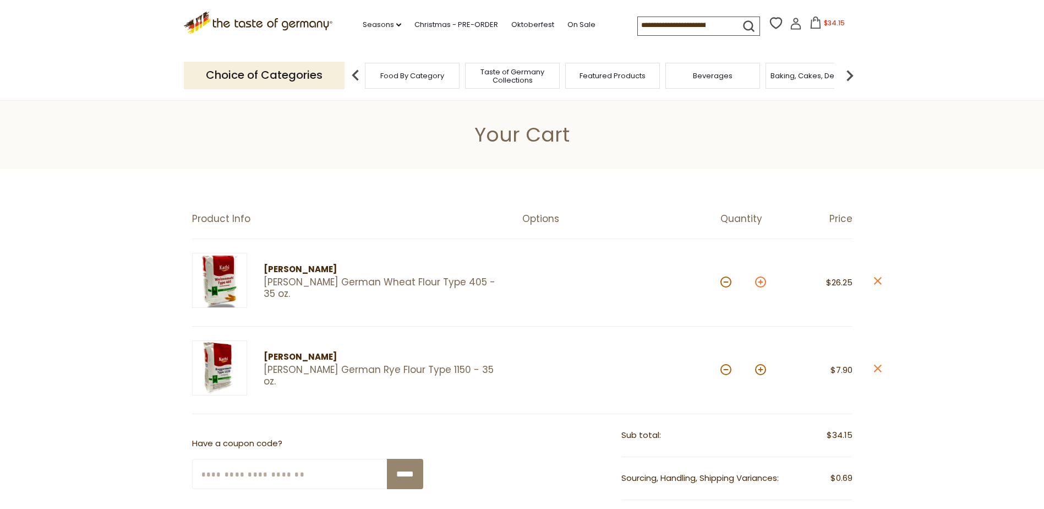
click at [760, 283] on button at bounding box center [760, 281] width 11 height 11
type input "*"
click at [586, 78] on span "Featured Products" at bounding box center [613, 76] width 66 height 8
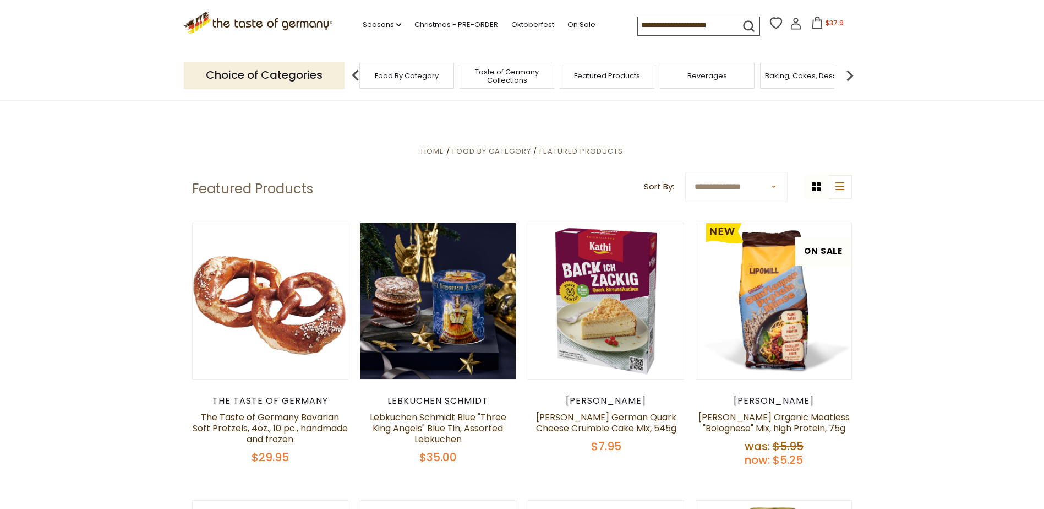
click at [410, 74] on span "Food By Category" at bounding box center [407, 76] width 64 height 8
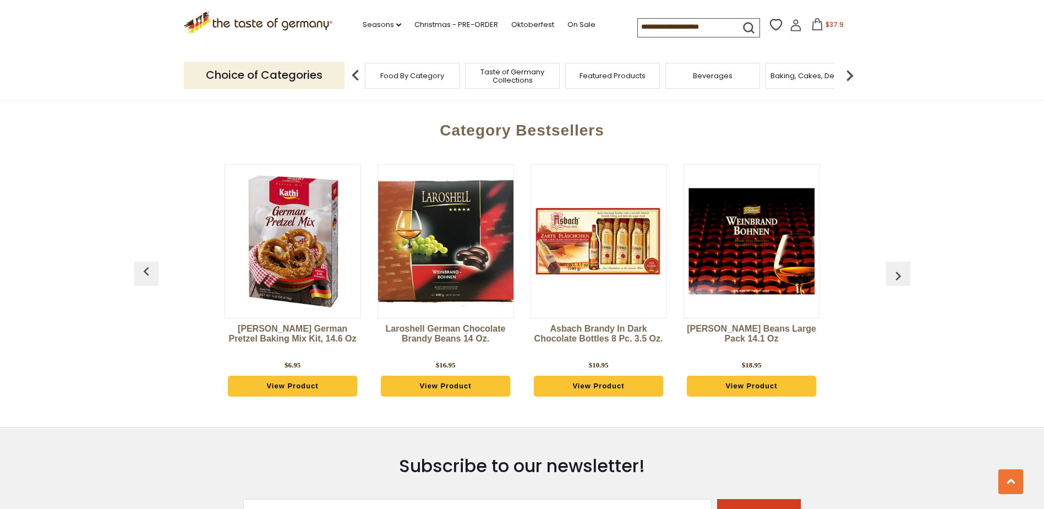
scroll to position [2753, 0]
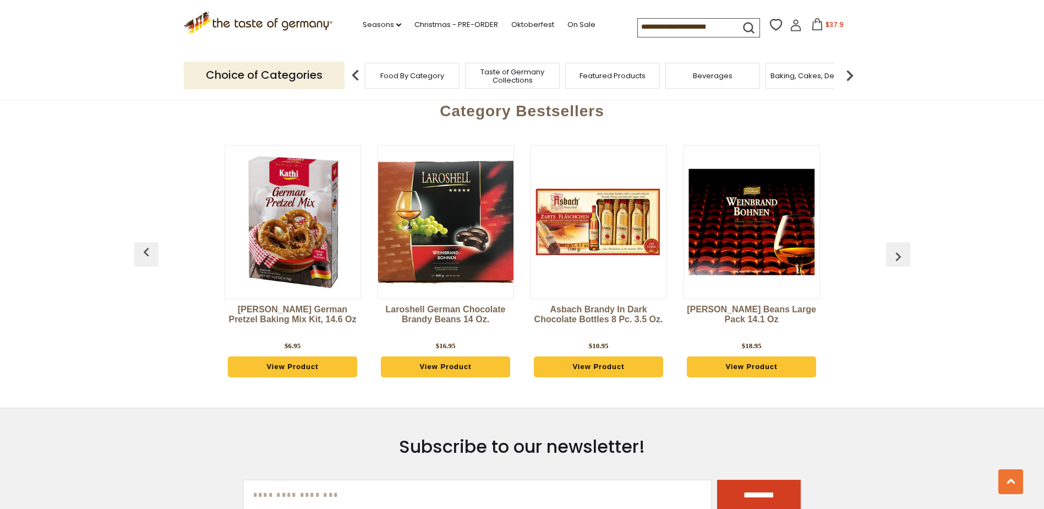
click at [897, 248] on img "button" at bounding box center [899, 257] width 18 height 18
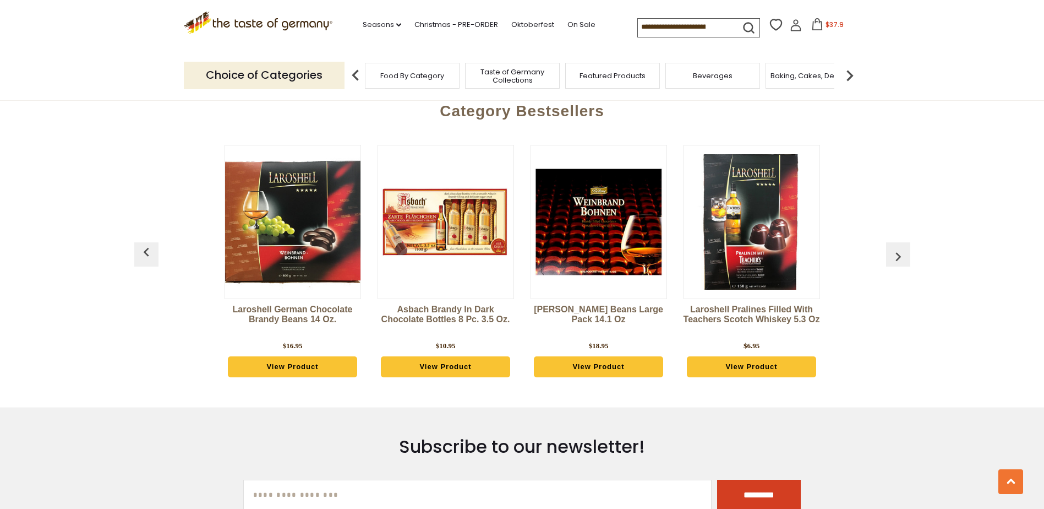
click at [897, 248] on img "button" at bounding box center [899, 257] width 18 height 18
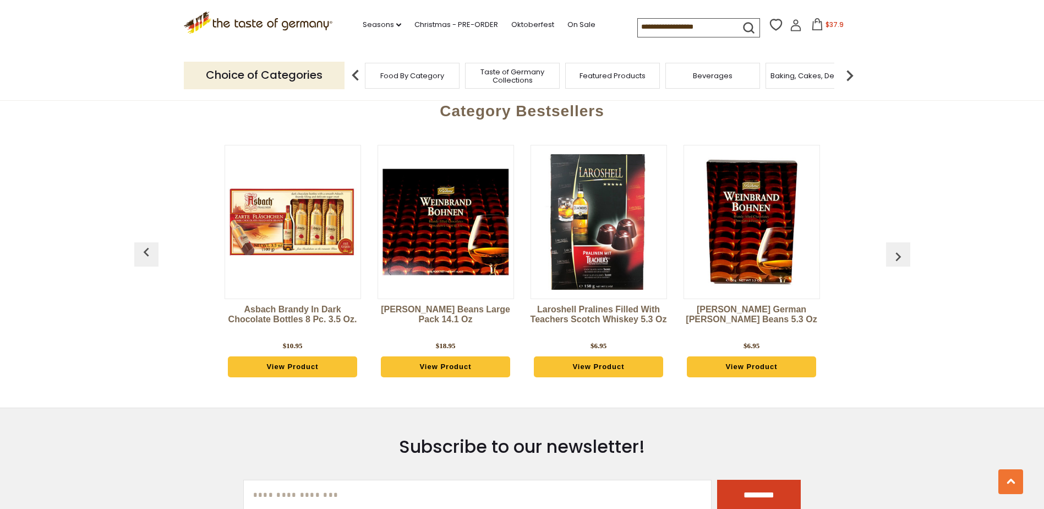
click at [897, 248] on img "button" at bounding box center [899, 257] width 18 height 18
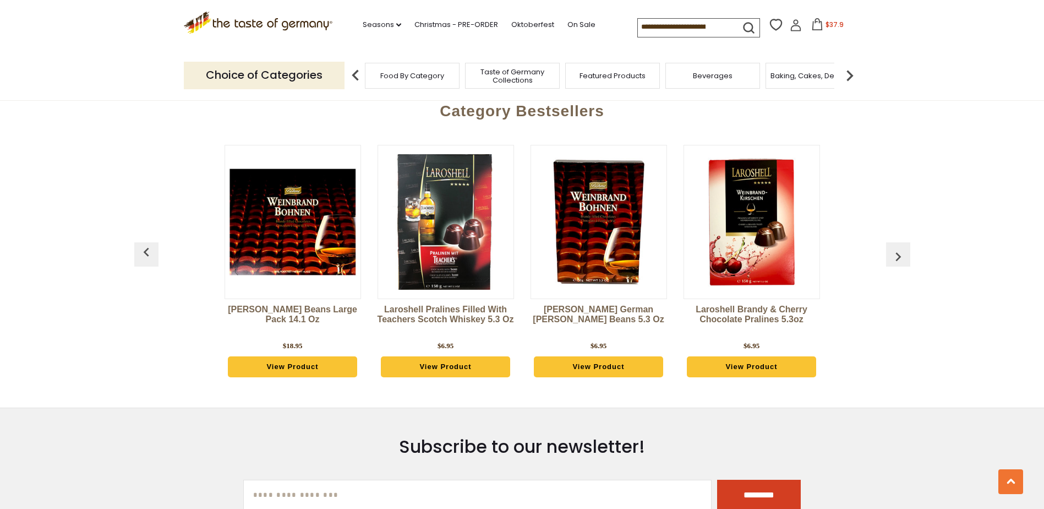
click at [897, 248] on img "button" at bounding box center [899, 257] width 18 height 18
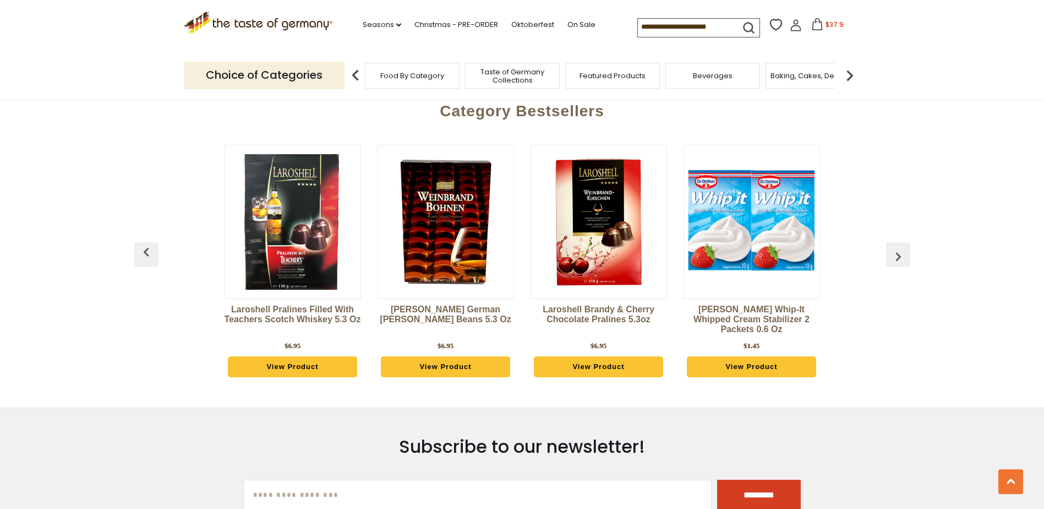
click at [897, 248] on img "button" at bounding box center [899, 257] width 18 height 18
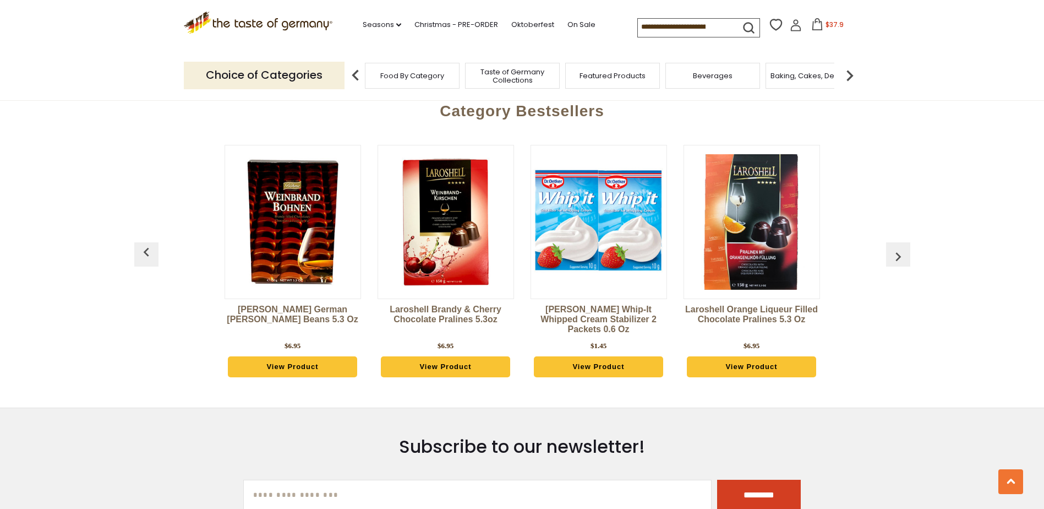
click at [897, 248] on img "button" at bounding box center [899, 257] width 18 height 18
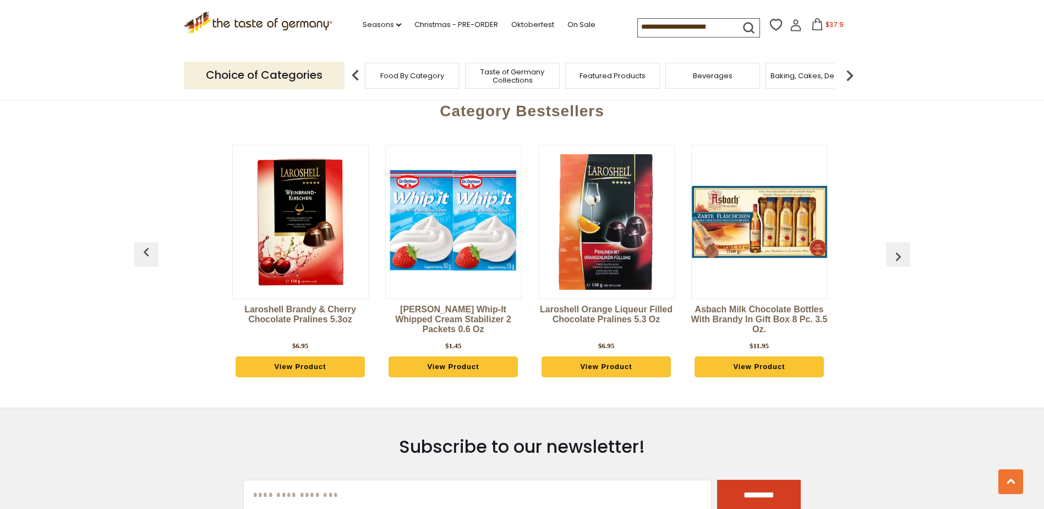
scroll to position [0, 918]
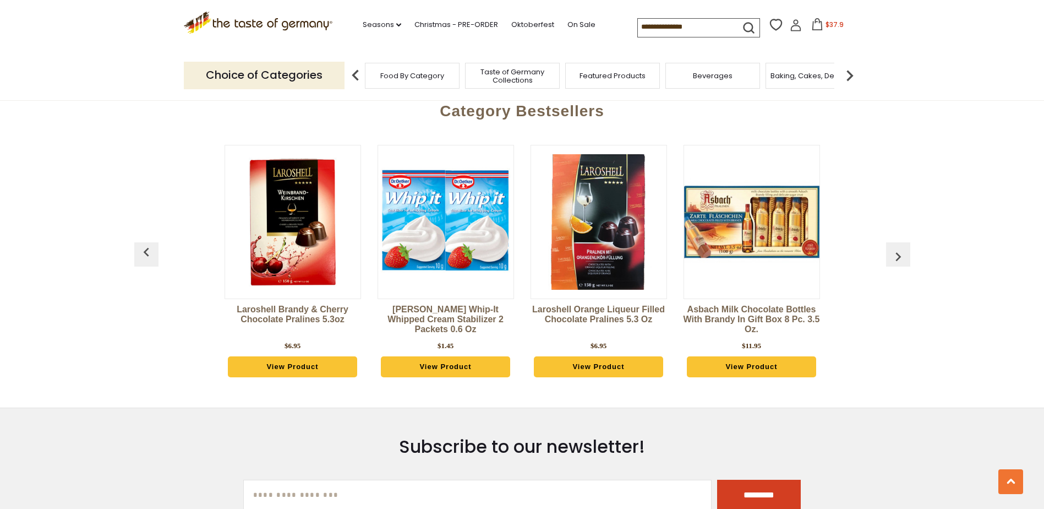
click at [897, 248] on img "button" at bounding box center [899, 257] width 18 height 18
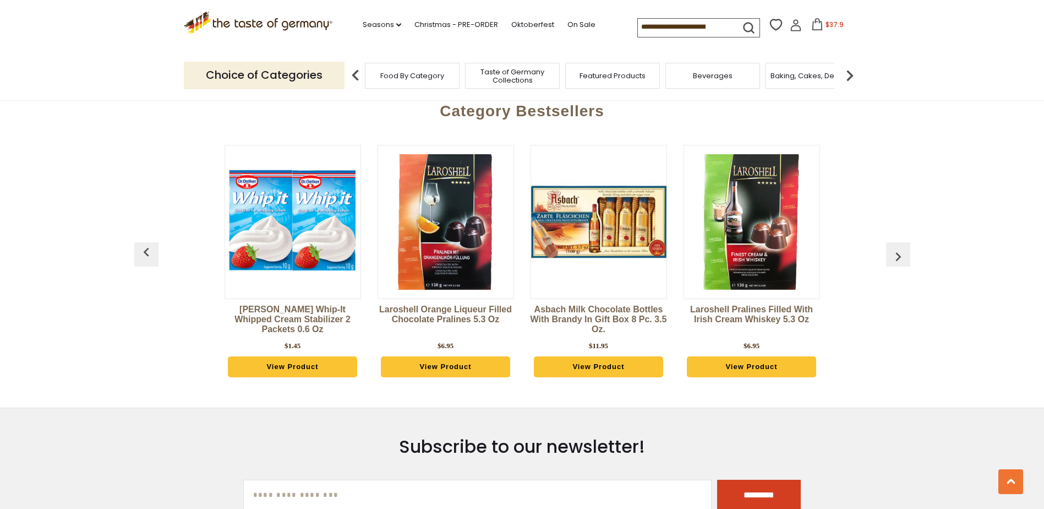
click at [897, 248] on img "button" at bounding box center [899, 257] width 18 height 18
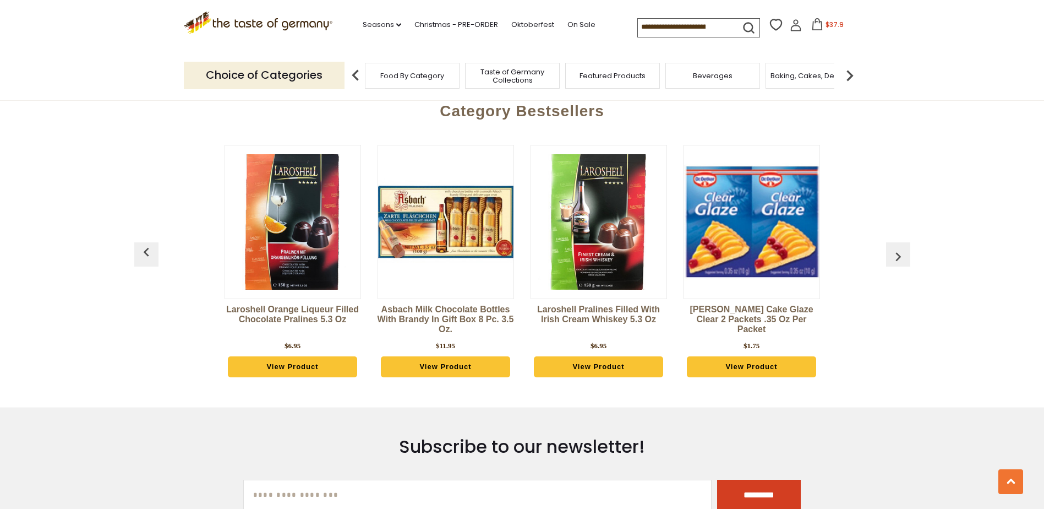
click at [897, 248] on img "button" at bounding box center [899, 257] width 18 height 18
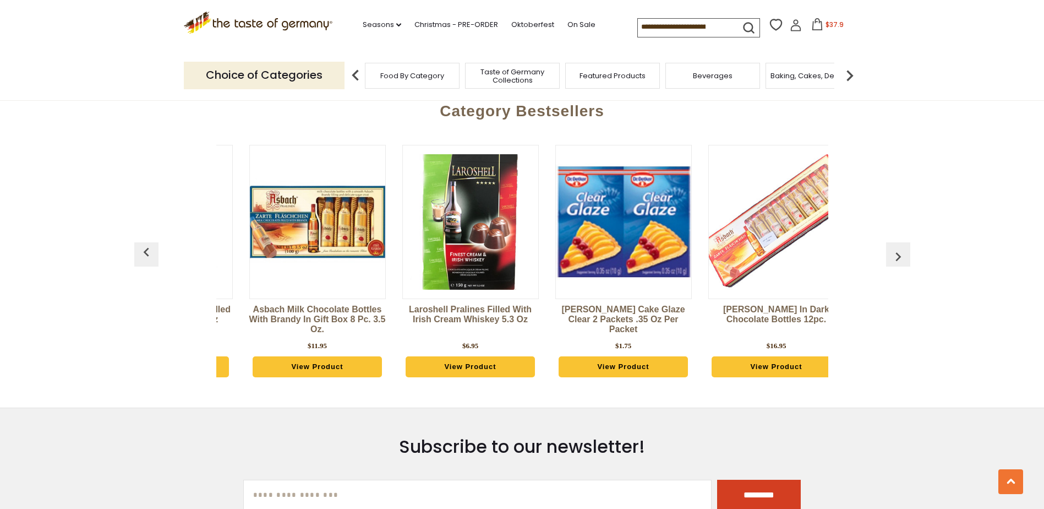
scroll to position [0, 1377]
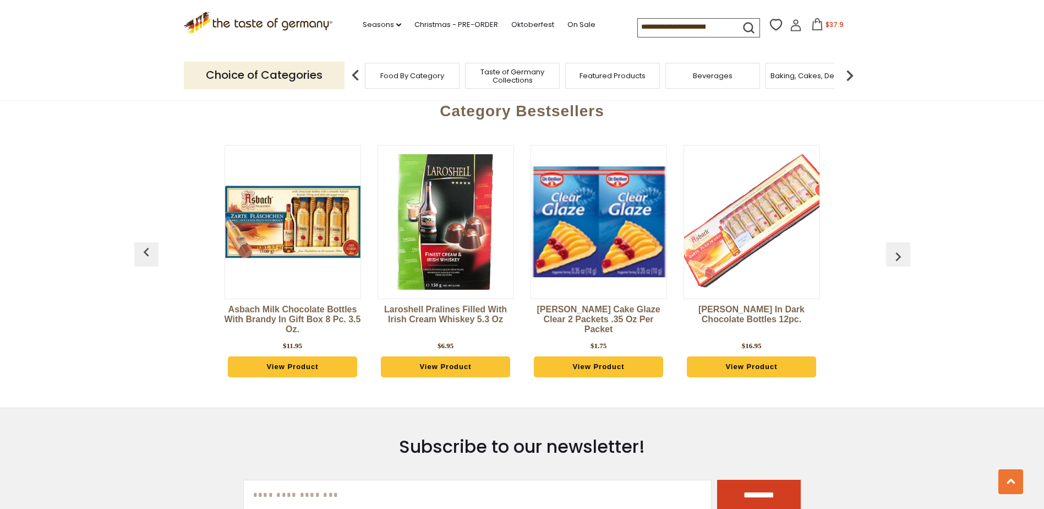
click at [897, 248] on img "button" at bounding box center [899, 257] width 18 height 18
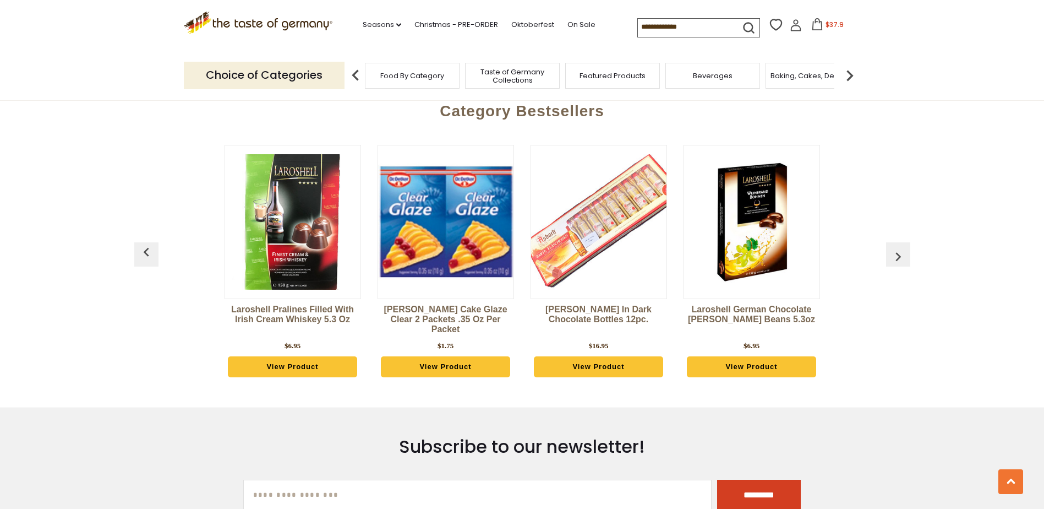
click at [897, 248] on img "button" at bounding box center [899, 257] width 18 height 18
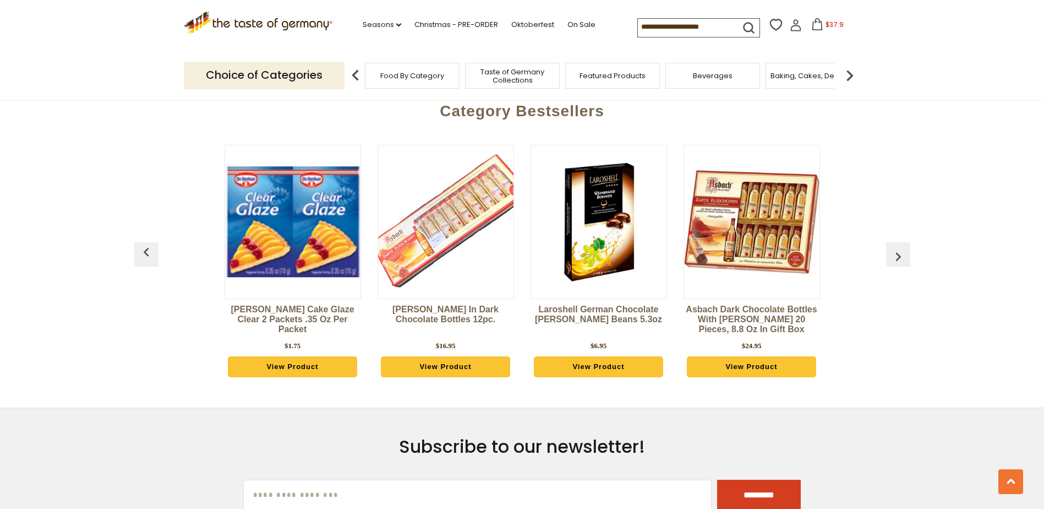
click at [897, 248] on img "button" at bounding box center [899, 257] width 18 height 18
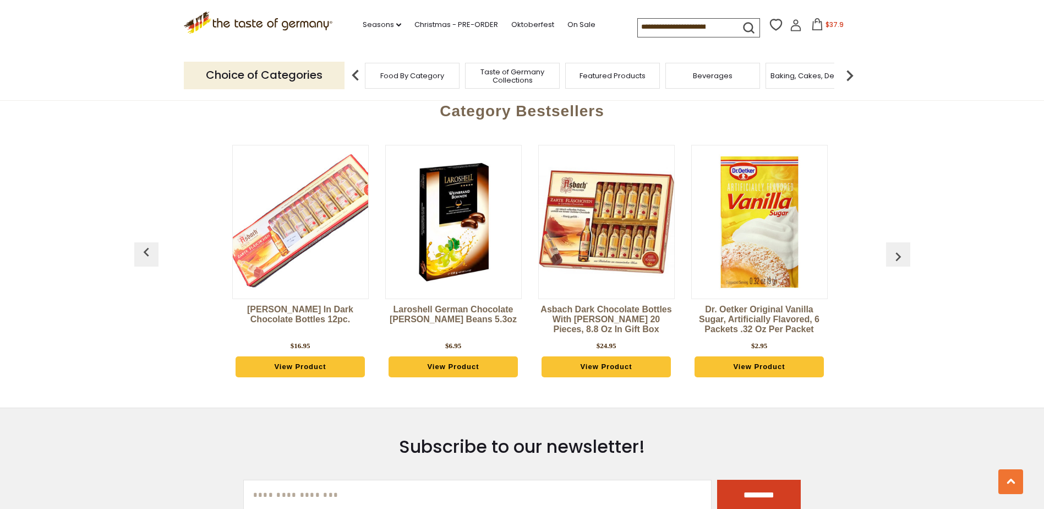
scroll to position [0, 1837]
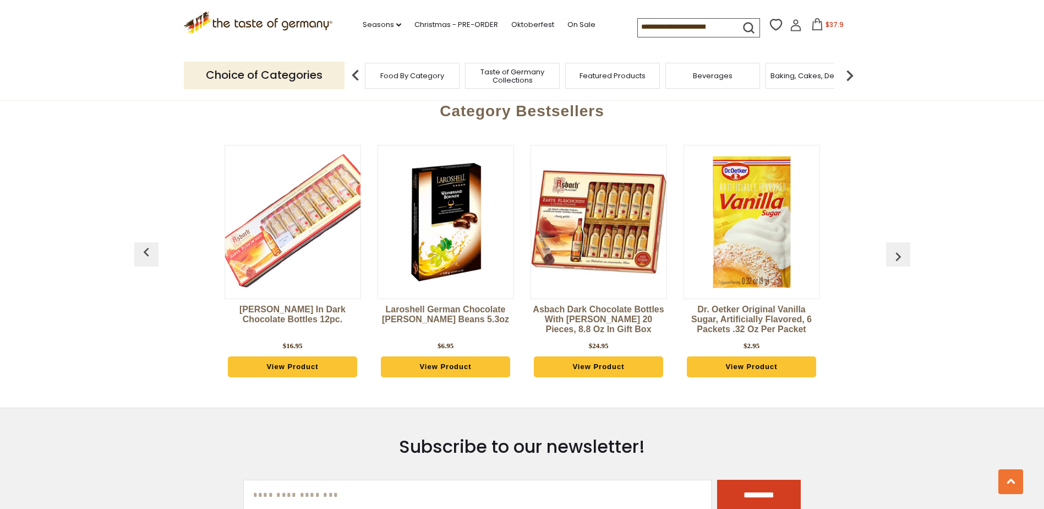
click at [897, 248] on img "button" at bounding box center [899, 257] width 18 height 18
click at [899, 248] on img "button" at bounding box center [899, 257] width 18 height 18
click at [506, 71] on span "Taste of Germany Collections" at bounding box center [507, 76] width 88 height 17
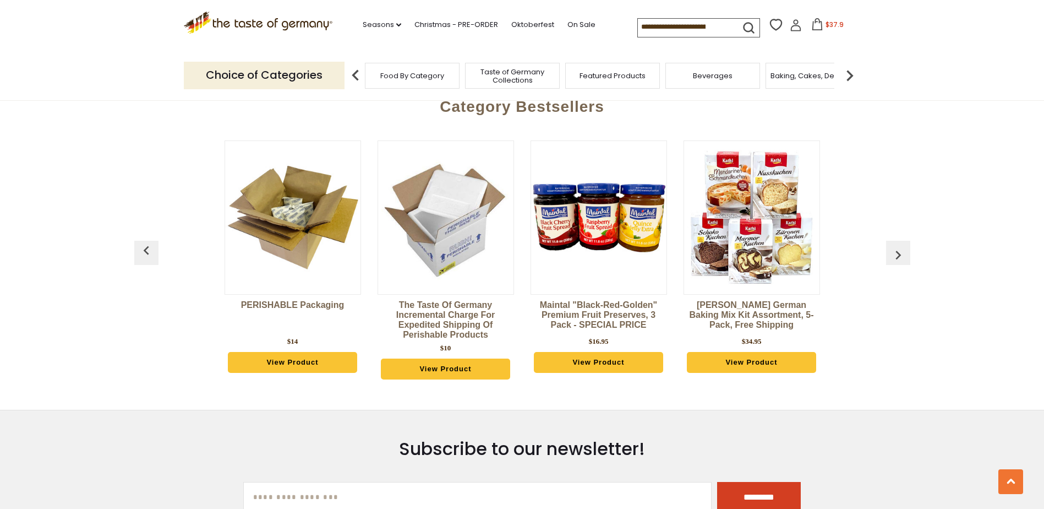
scroll to position [2642, 0]
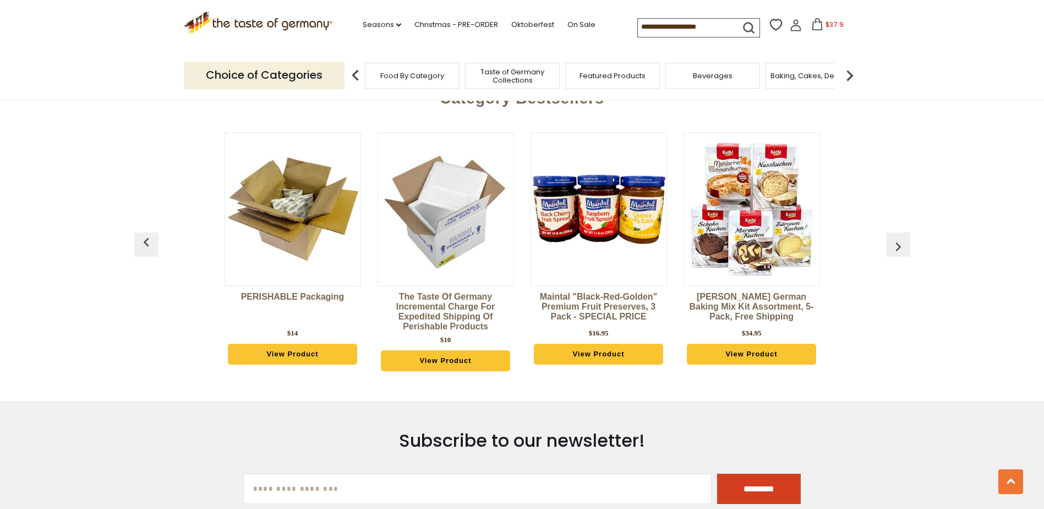
click at [898, 238] on img "button" at bounding box center [899, 247] width 18 height 18
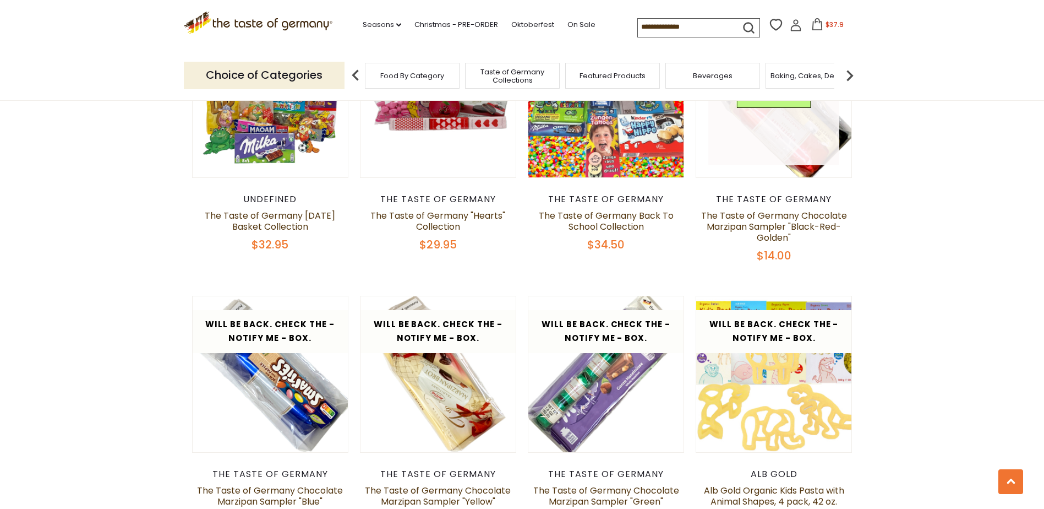
scroll to position [1707, 0]
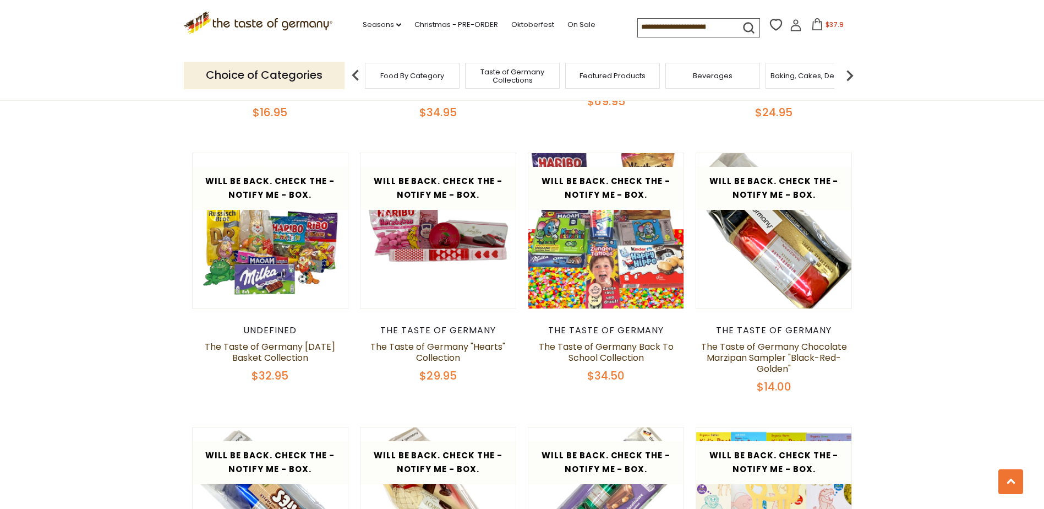
click at [722, 26] on input at bounding box center [684, 26] width 93 height 15
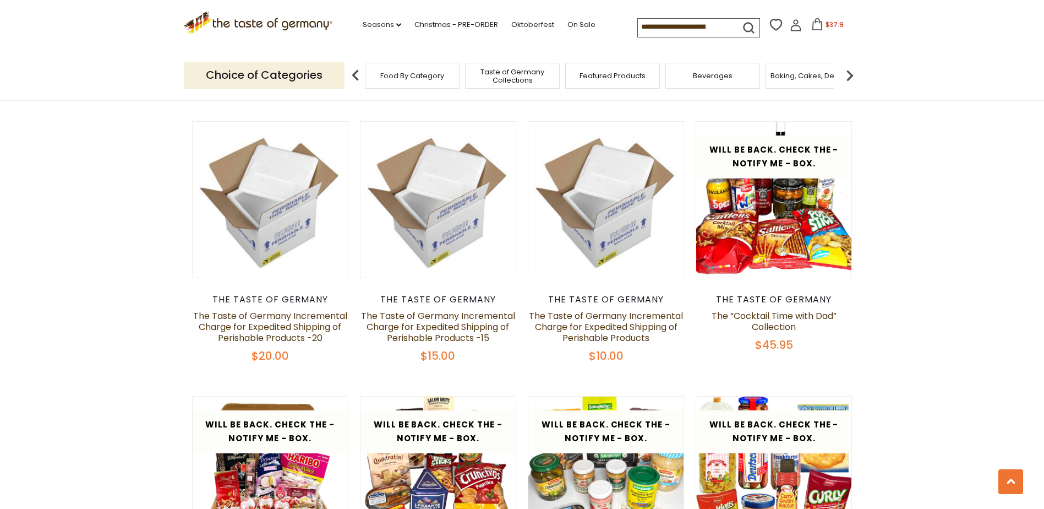
scroll to position [881, 0]
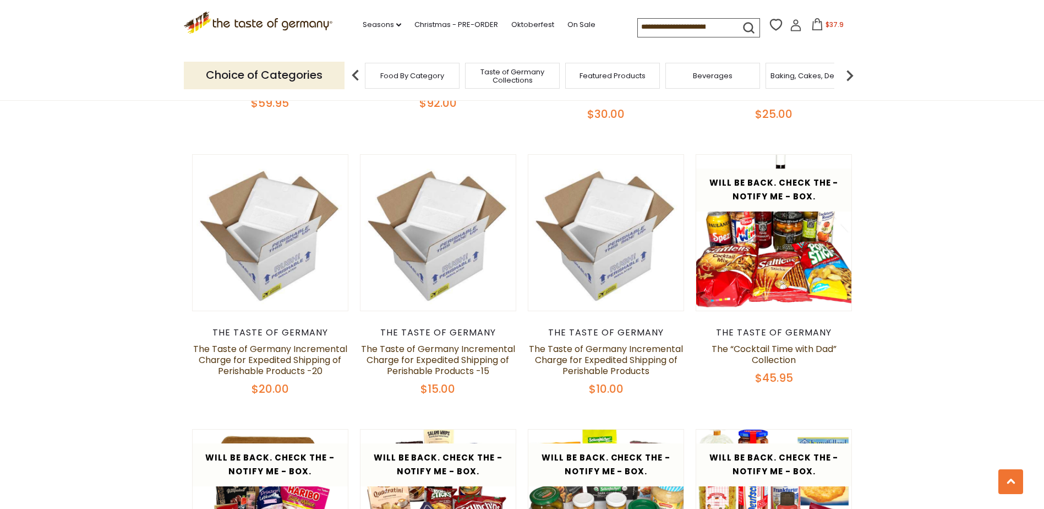
click at [675, 25] on input at bounding box center [684, 26] width 93 height 15
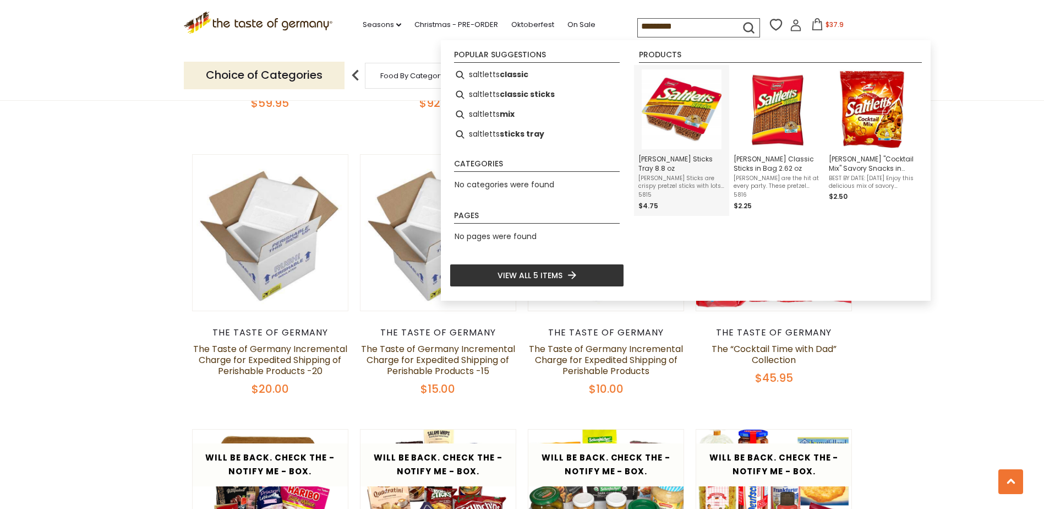
type input "*********"
click at [671, 163] on span "[PERSON_NAME] Sticks Tray 8.8 oz" at bounding box center [682, 163] width 86 height 19
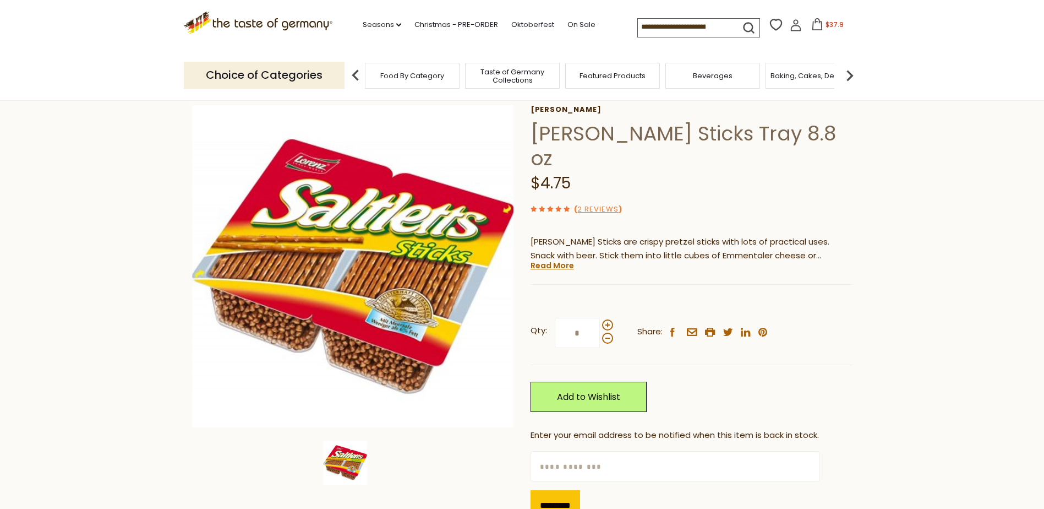
scroll to position [55, 0]
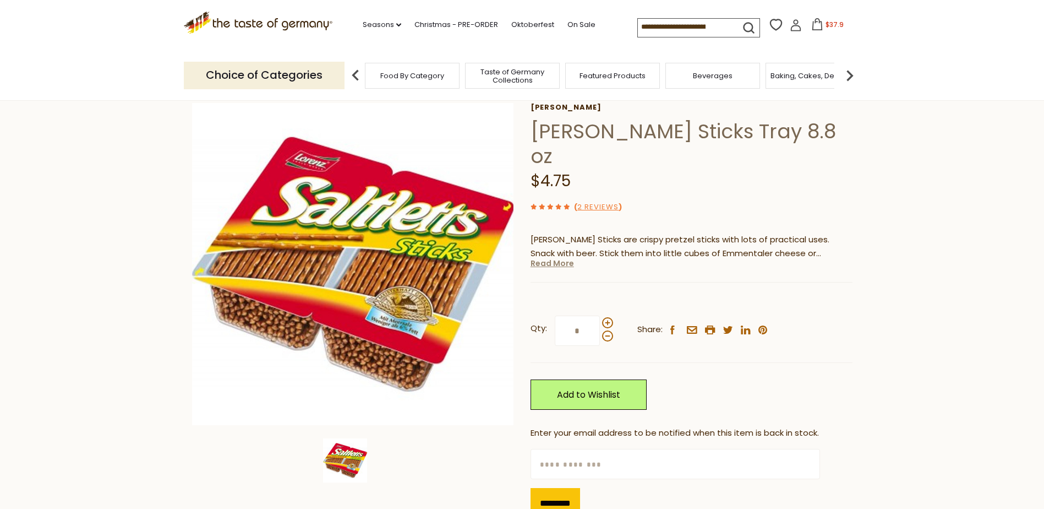
click at [556, 258] on link "Read More" at bounding box center [552, 263] width 43 height 11
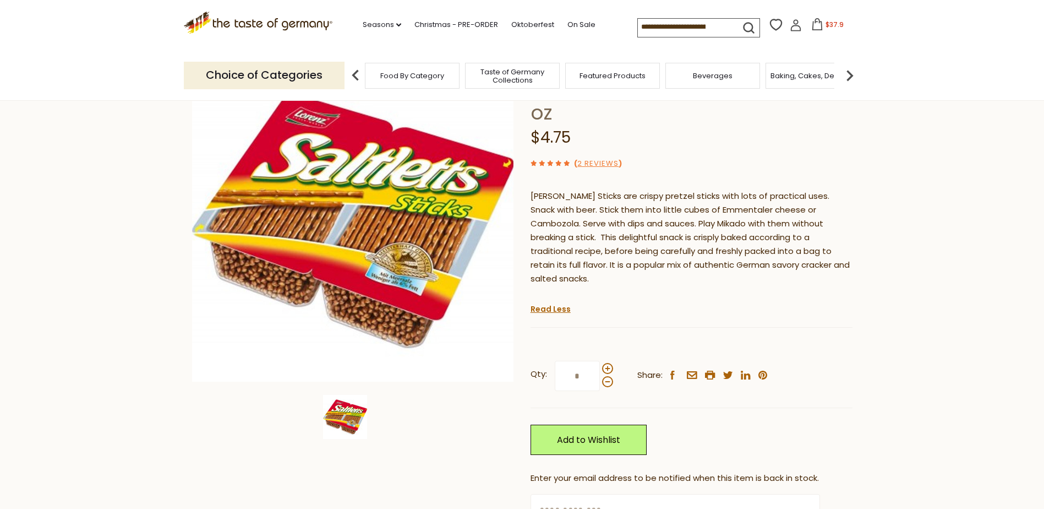
scroll to position [0, 0]
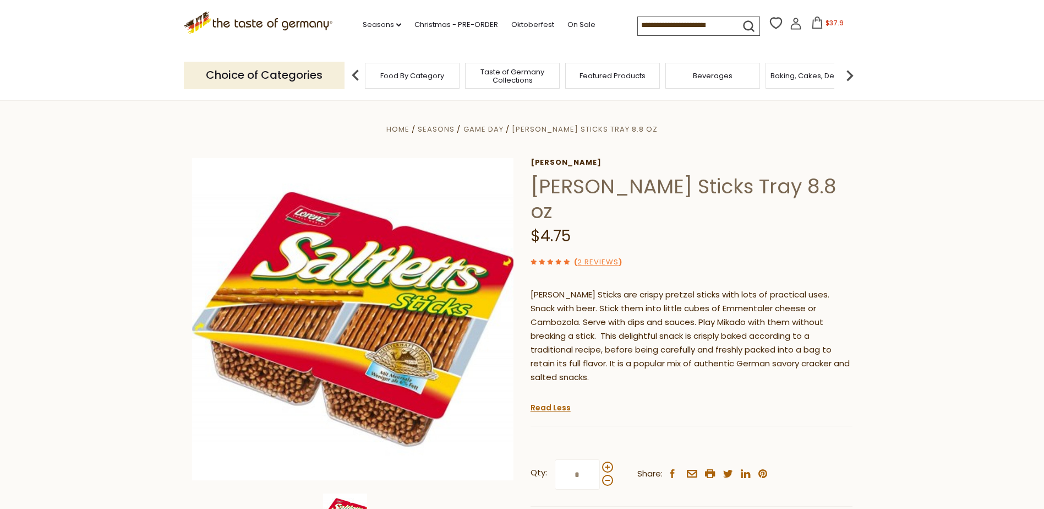
click at [355, 73] on img at bounding box center [356, 75] width 22 height 22
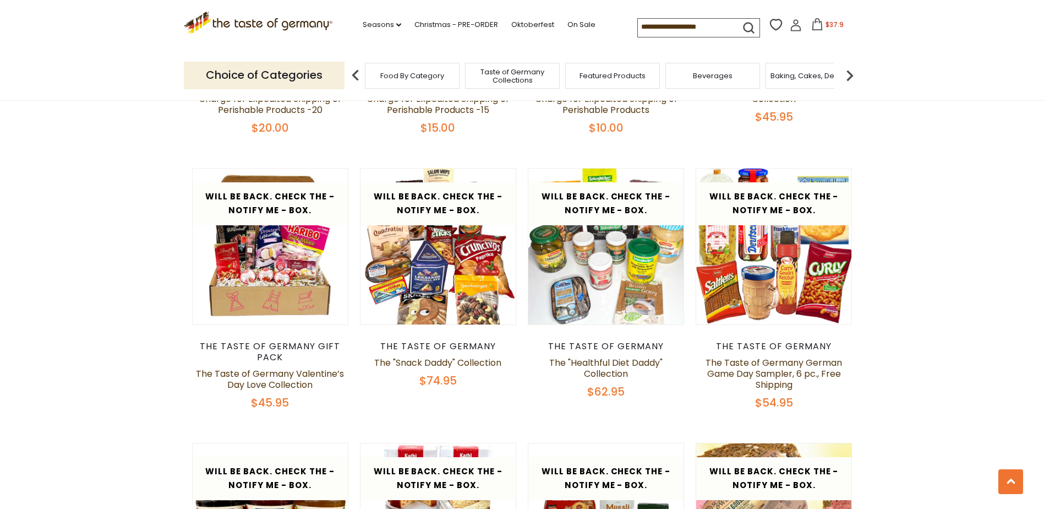
scroll to position [1156, 0]
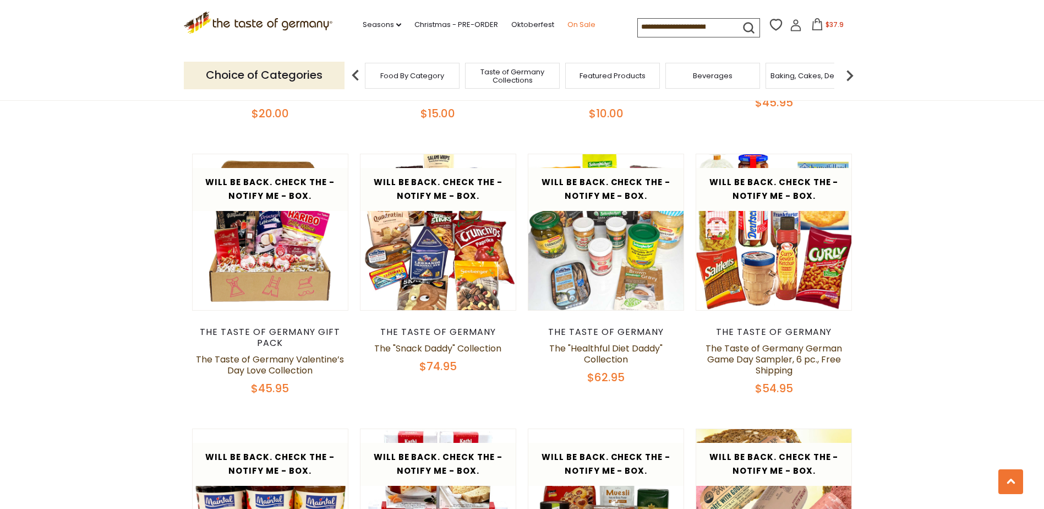
click at [584, 24] on link "On Sale" at bounding box center [582, 25] width 28 height 12
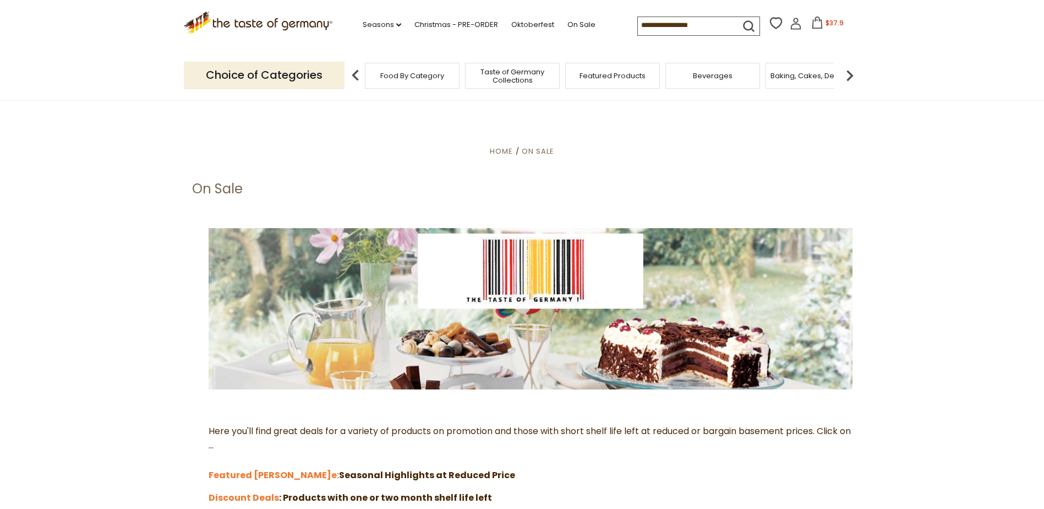
click at [852, 73] on img at bounding box center [850, 75] width 22 height 22
click at [850, 73] on img at bounding box center [850, 75] width 22 height 22
click at [852, 75] on img at bounding box center [850, 75] width 22 height 22
click at [678, 77] on span "Cereal" at bounding box center [676, 76] width 25 height 8
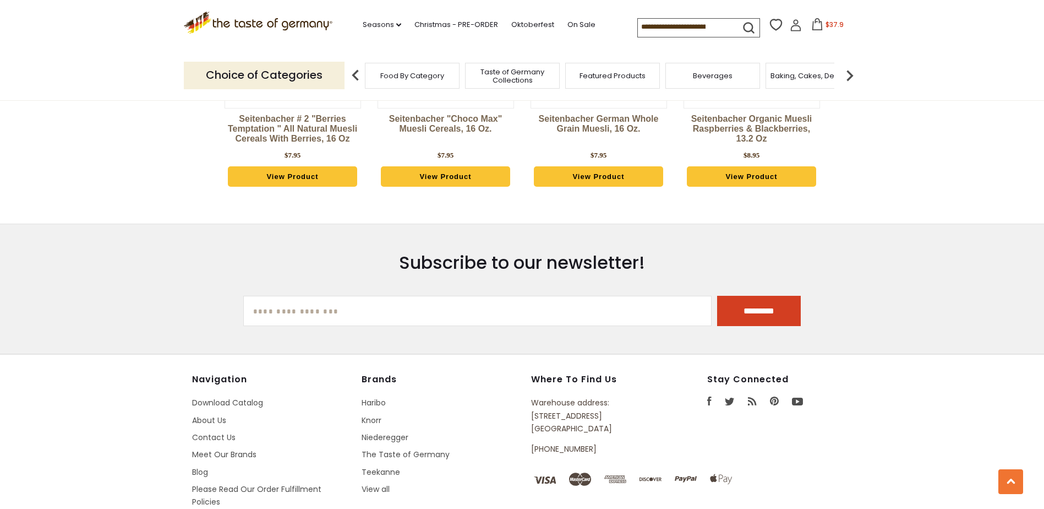
scroll to position [2037, 0]
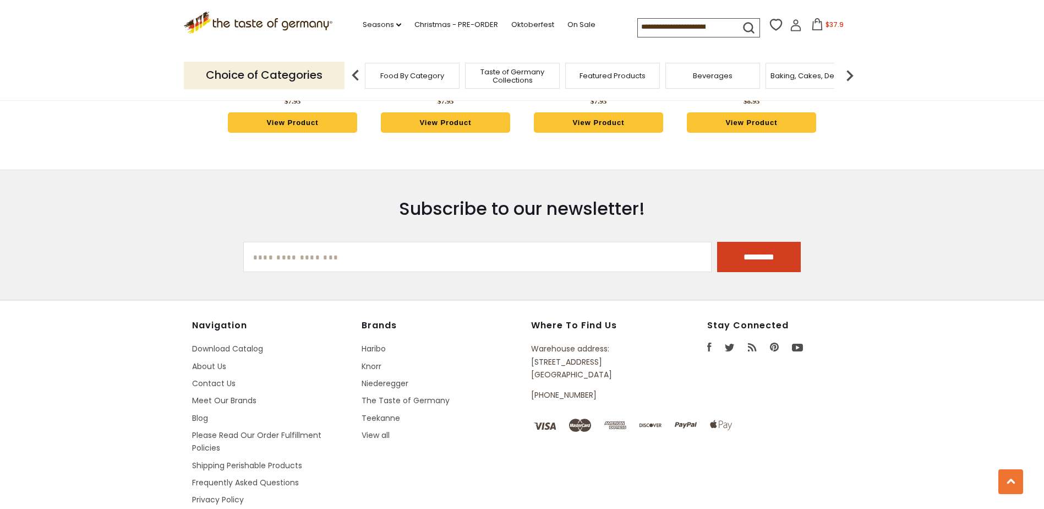
click at [853, 73] on img at bounding box center [850, 75] width 22 height 22
click at [850, 75] on img at bounding box center [850, 75] width 22 height 22
click at [849, 75] on img at bounding box center [850, 75] width 22 height 22
click at [740, 73] on span "Coffee, Cocoa & Tea" at bounding box center [730, 76] width 75 height 8
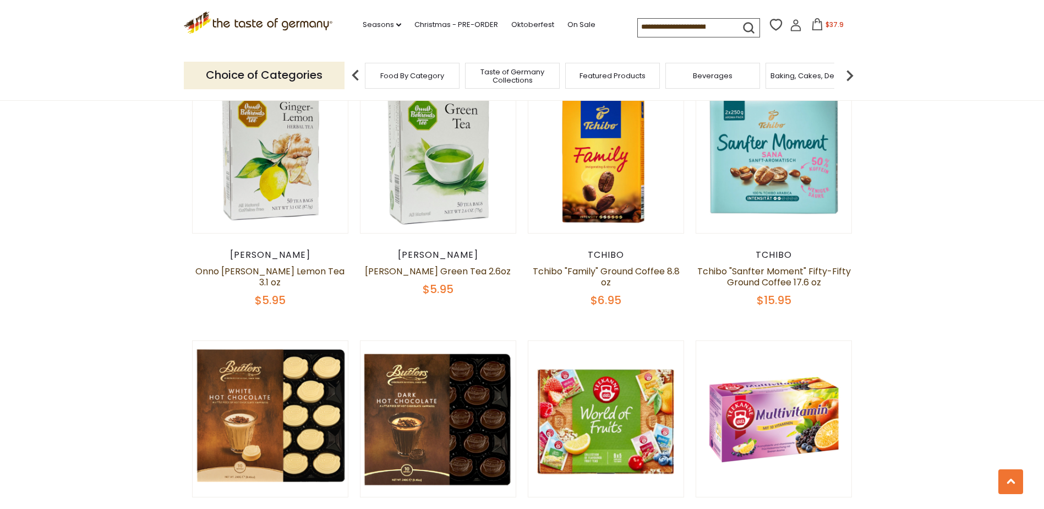
scroll to position [1211, 0]
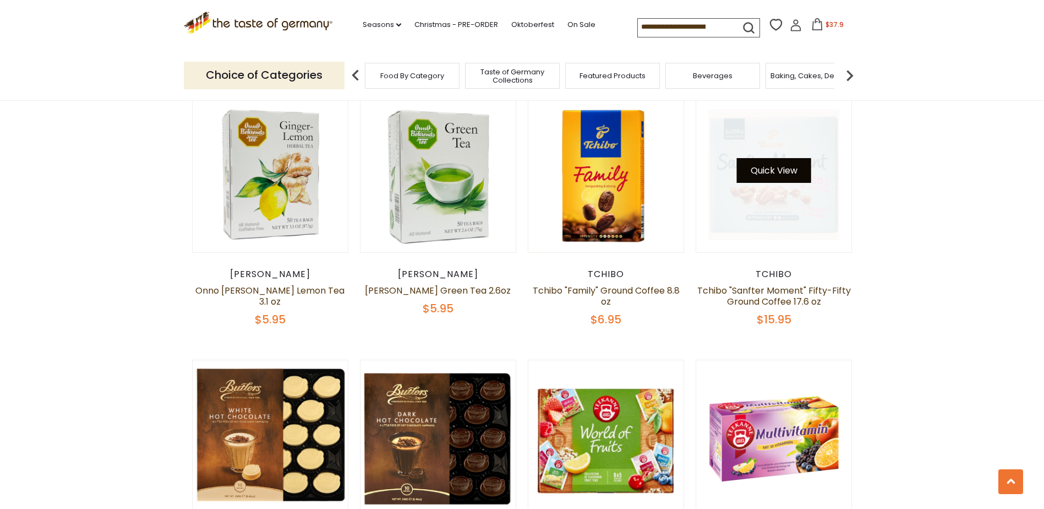
click at [770, 161] on button "Quick View" at bounding box center [774, 170] width 74 height 25
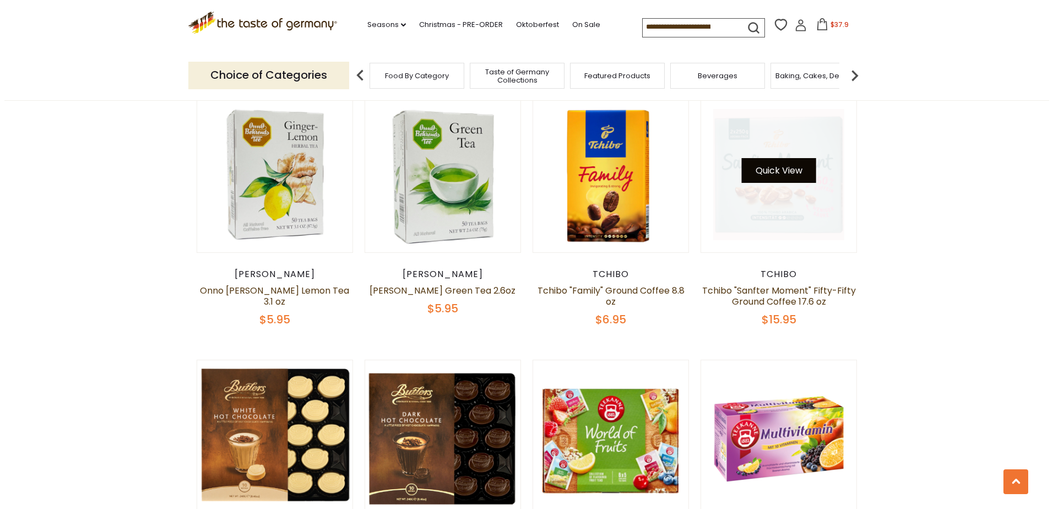
scroll to position [1213, 0]
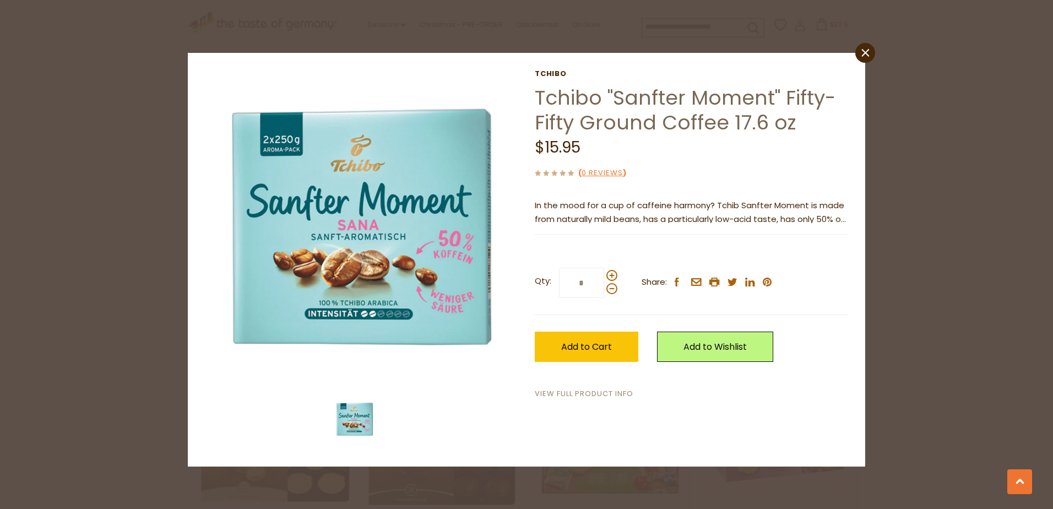
click at [596, 391] on link "View Full Product Info" at bounding box center [584, 394] width 99 height 12
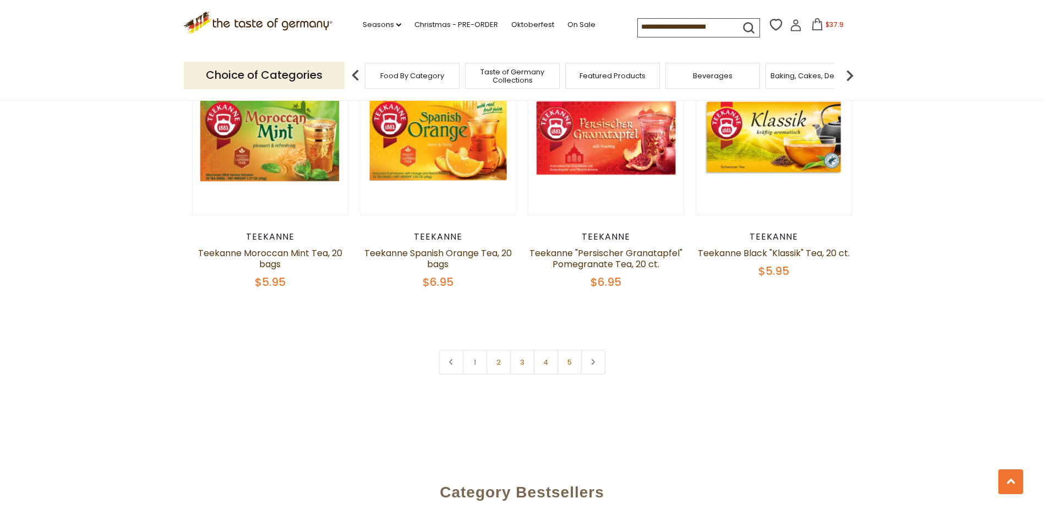
scroll to position [2589, 0]
click at [589, 349] on link at bounding box center [593, 361] width 25 height 25
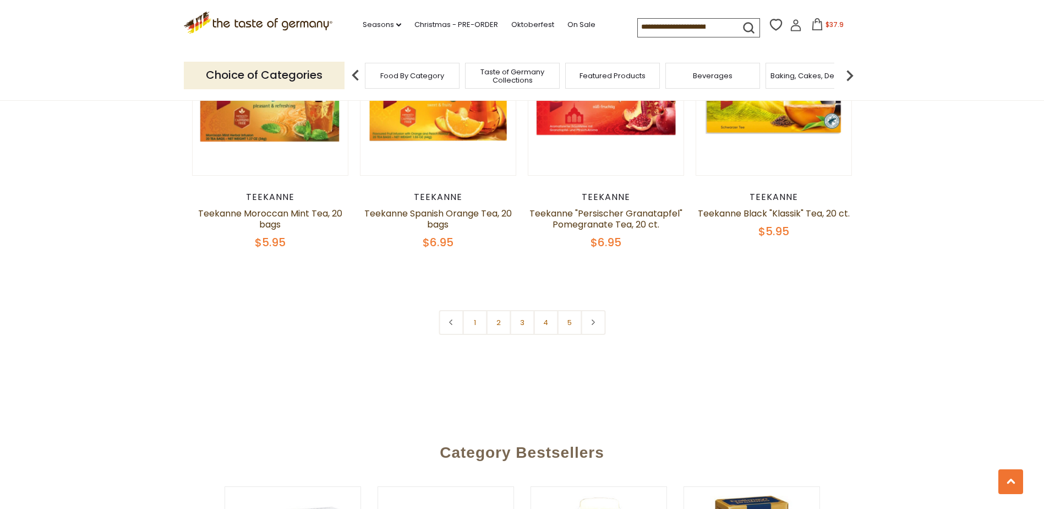
scroll to position [2698, 0]
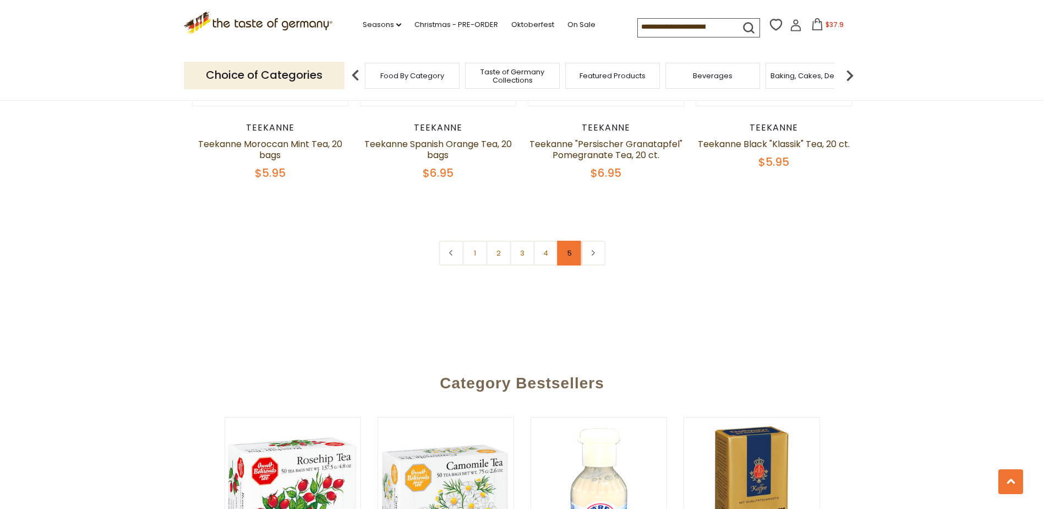
click at [565, 241] on link "5" at bounding box center [569, 253] width 25 height 25
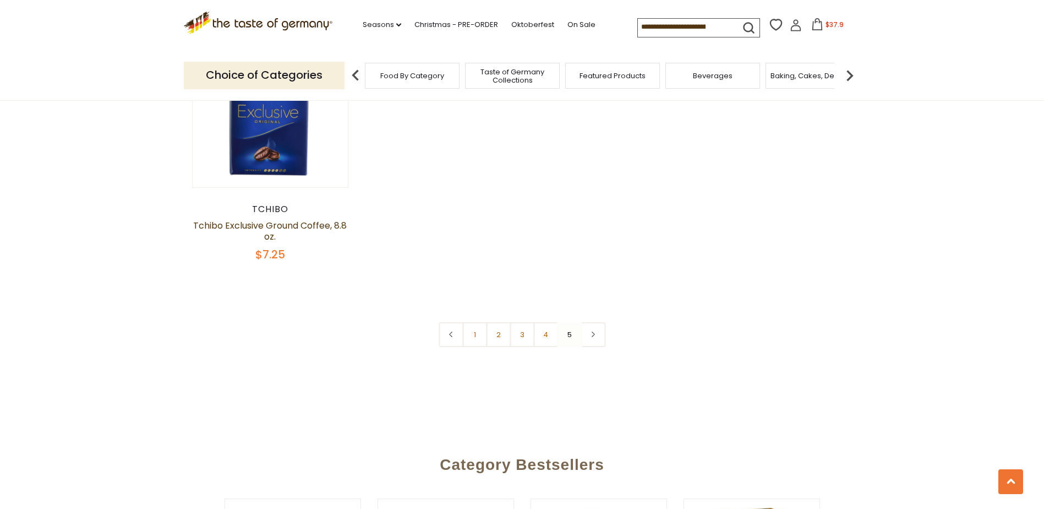
scroll to position [1817, 0]
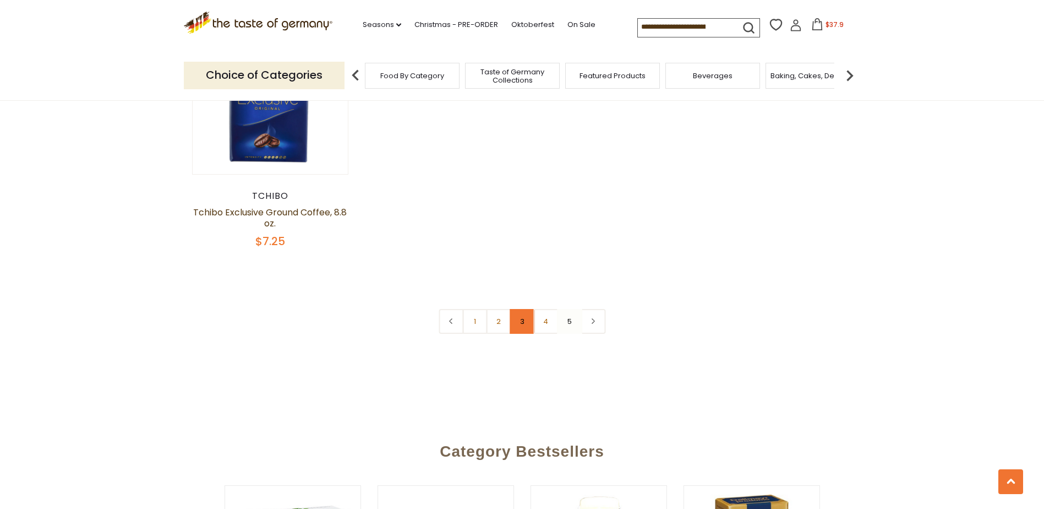
click at [526, 309] on link "3" at bounding box center [522, 321] width 25 height 25
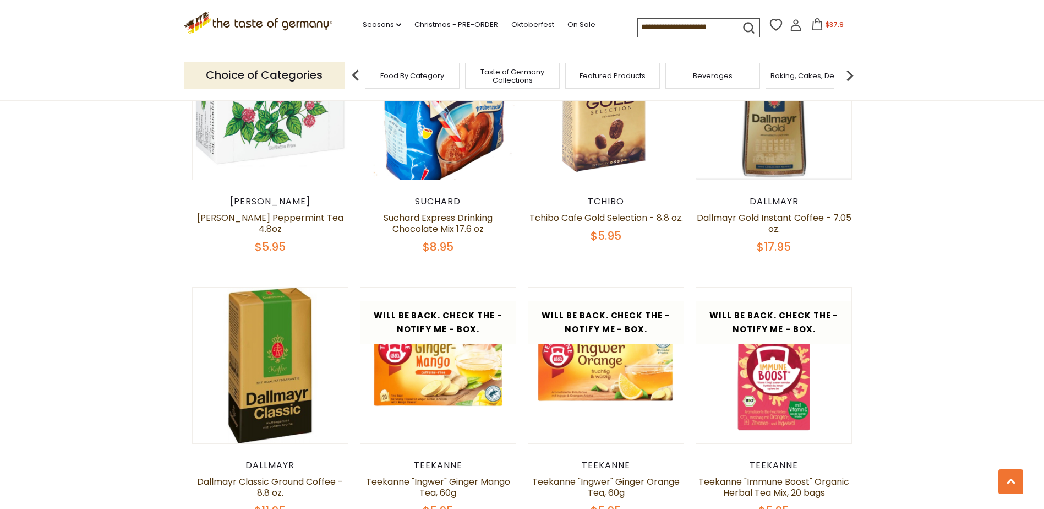
scroll to position [1534, 0]
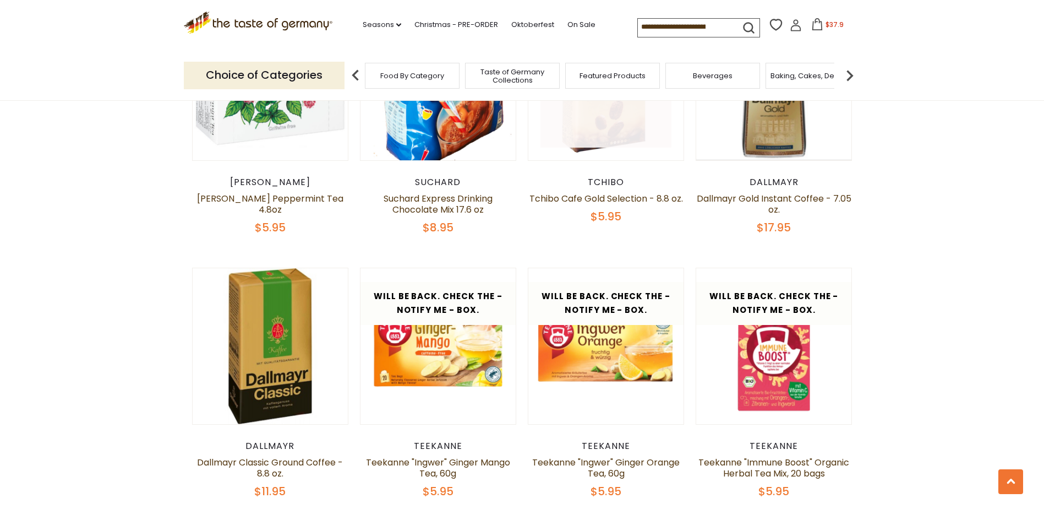
drag, startPoint x: 593, startPoint y: 139, endPoint x: 593, endPoint y: 150, distance: 11.0
click at [593, 139] on link at bounding box center [606, 82] width 131 height 131
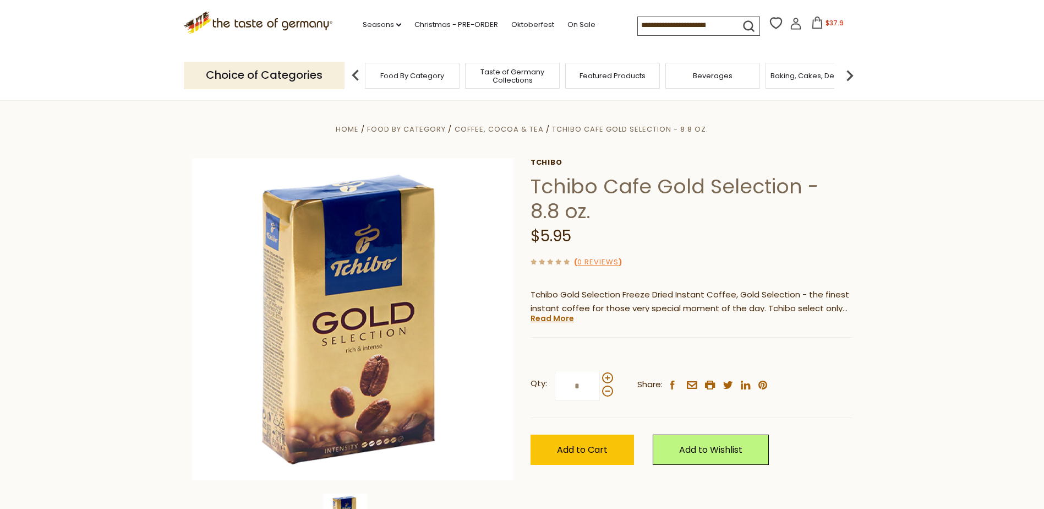
scroll to position [55, 0]
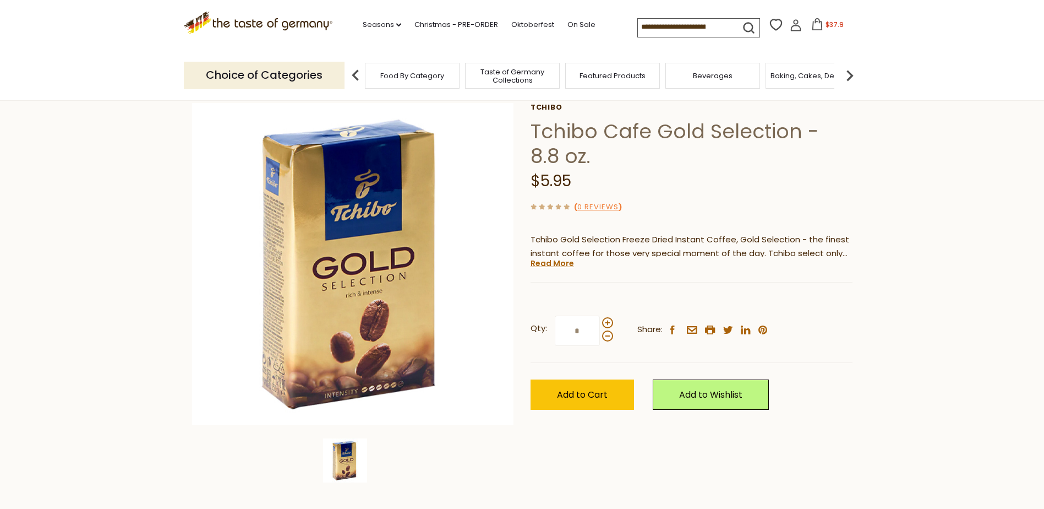
click at [924, 277] on section "Home Food By Category Coffee, Cocoa & Tea Tchibo Cafe Gold Selection - 8.8 oz. …" at bounding box center [522, 290] width 1044 height 490
click at [813, 28] on icon at bounding box center [817, 24] width 12 height 12
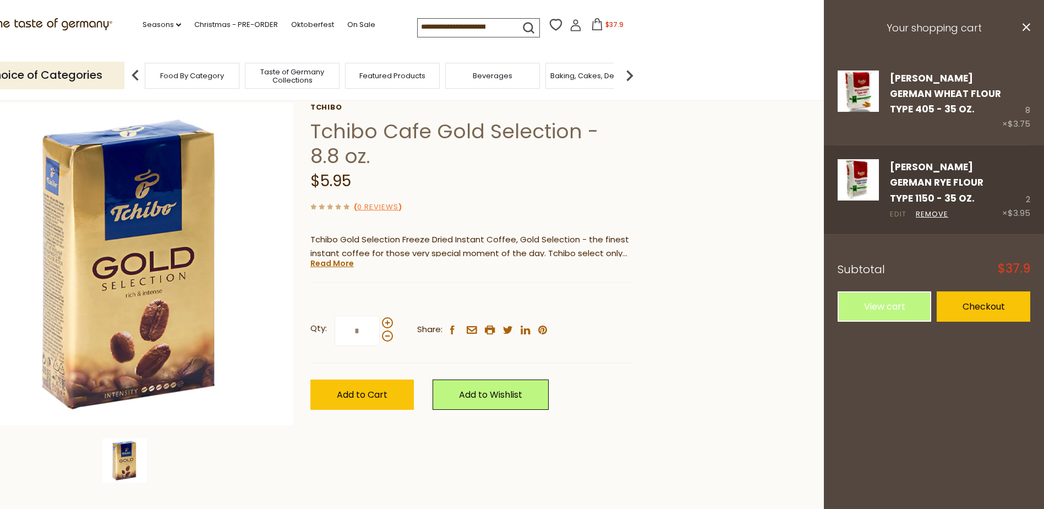
click at [890, 209] on link "Edit" at bounding box center [898, 215] width 17 height 12
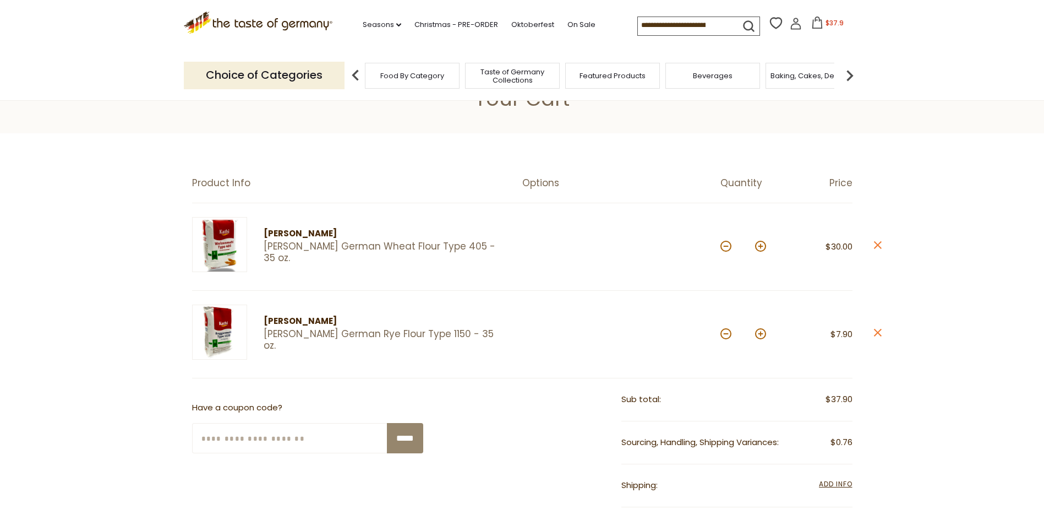
scroll to position [55, 0]
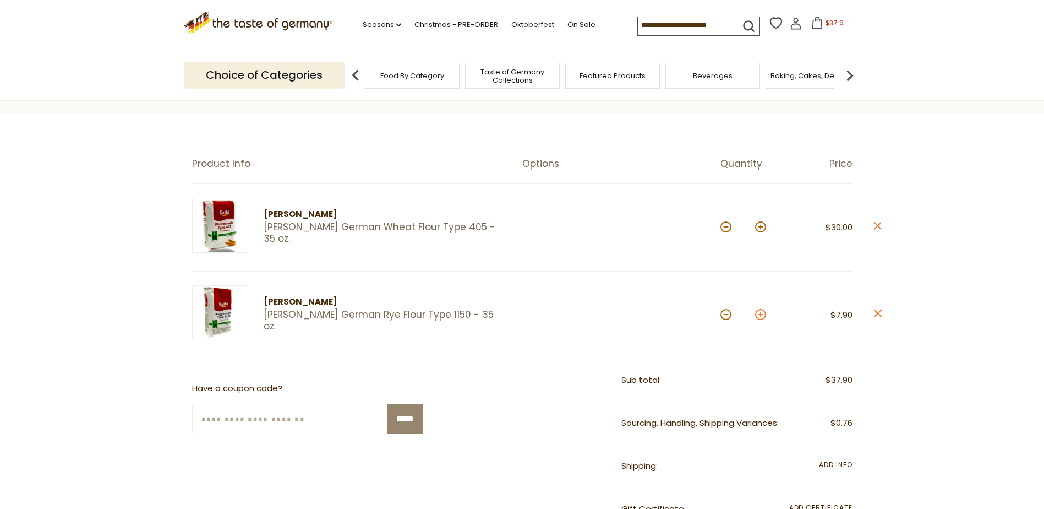
click at [764, 315] on button at bounding box center [760, 314] width 11 height 11
type input "*"
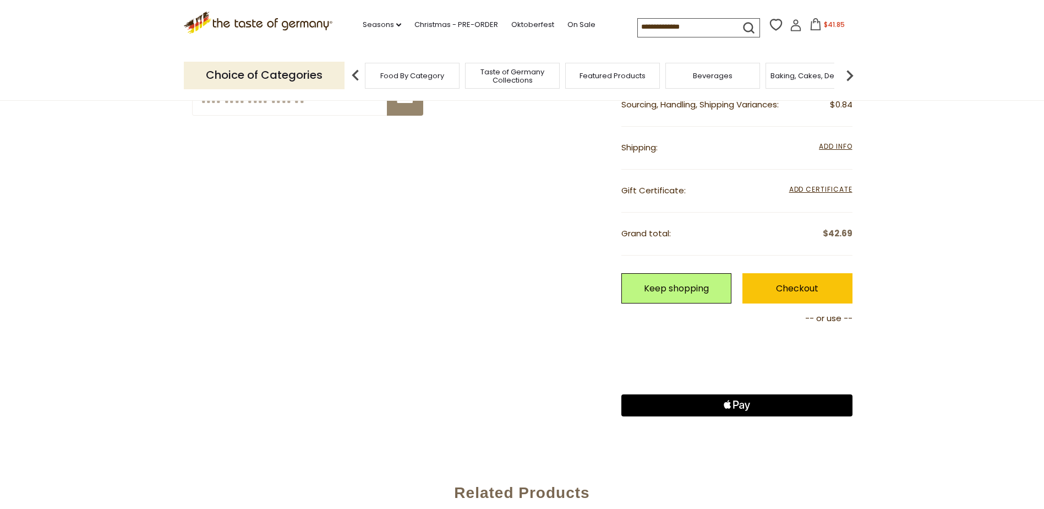
scroll to position [385, 0]
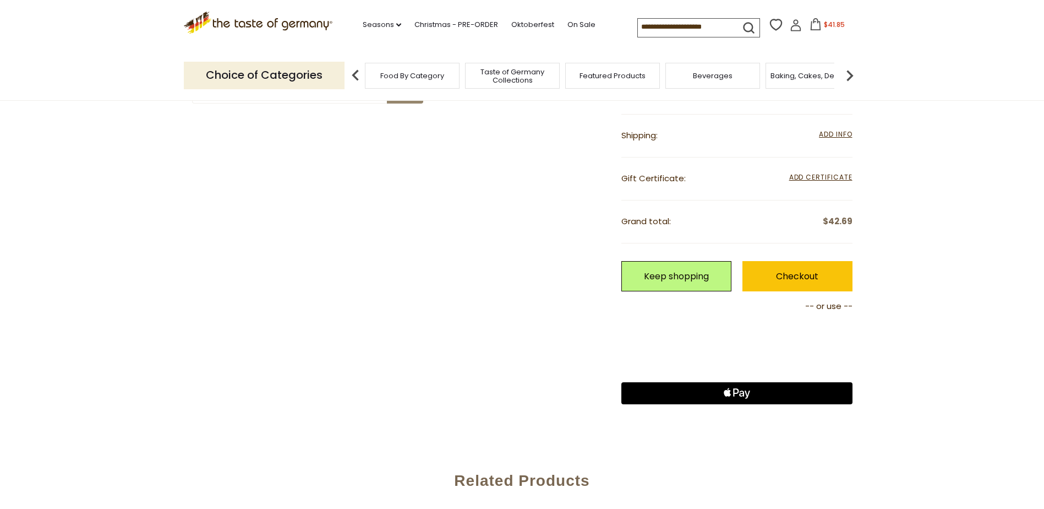
click at [794, 28] on icon at bounding box center [796, 25] width 12 height 12
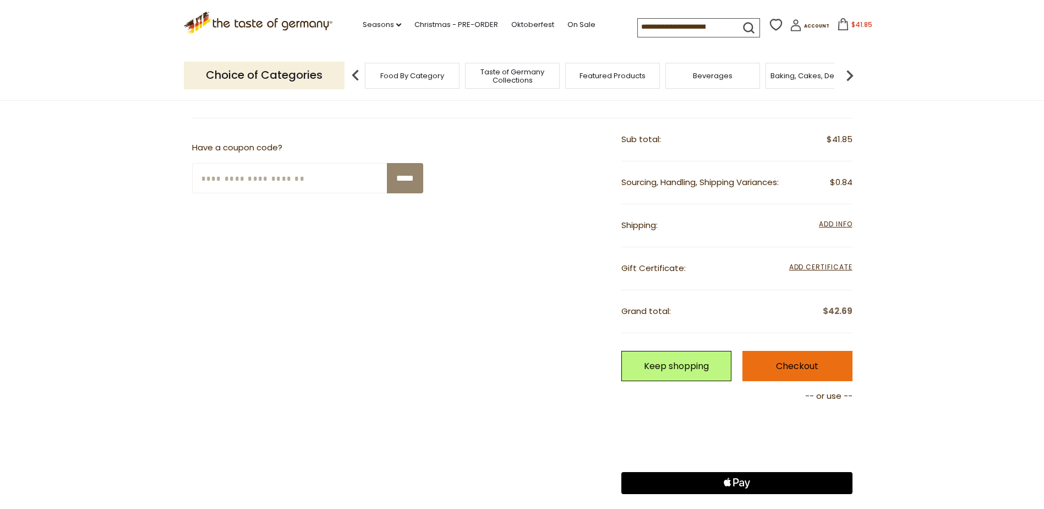
scroll to position [330, 0]
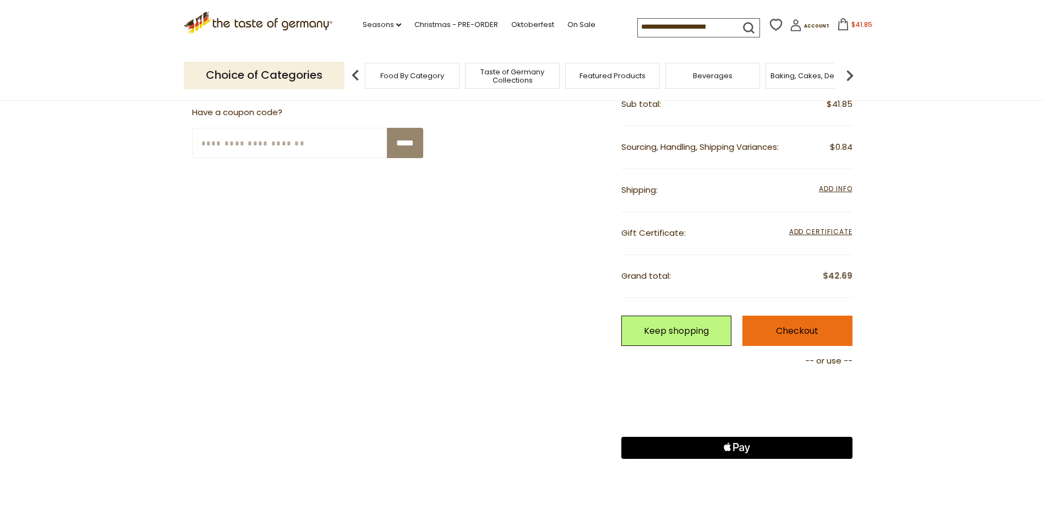
click at [791, 329] on link "Checkout" at bounding box center [798, 330] width 110 height 30
